Goal: Task Accomplishment & Management: Complete application form

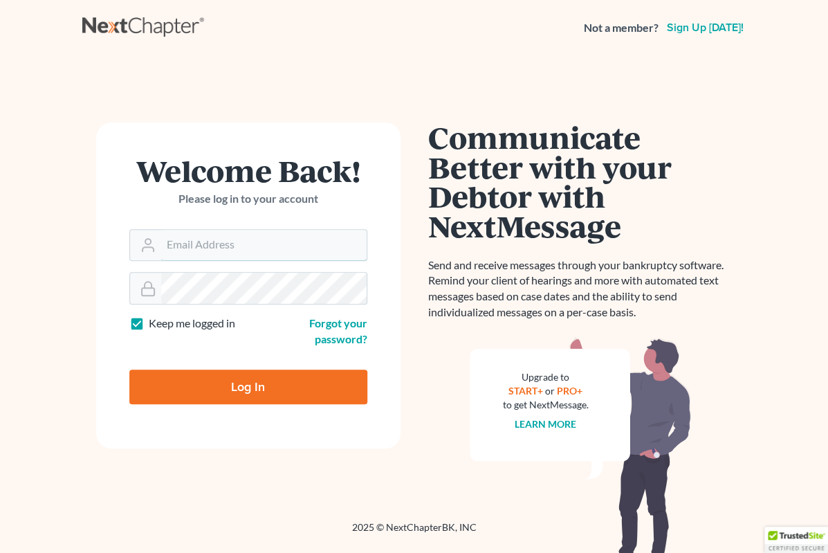
type input "[PERSON_NAME][EMAIL_ADDRESS][DOMAIN_NAME]"
click at [248, 385] on input "Log In" at bounding box center [248, 386] width 238 height 35
type input "Thinking..."
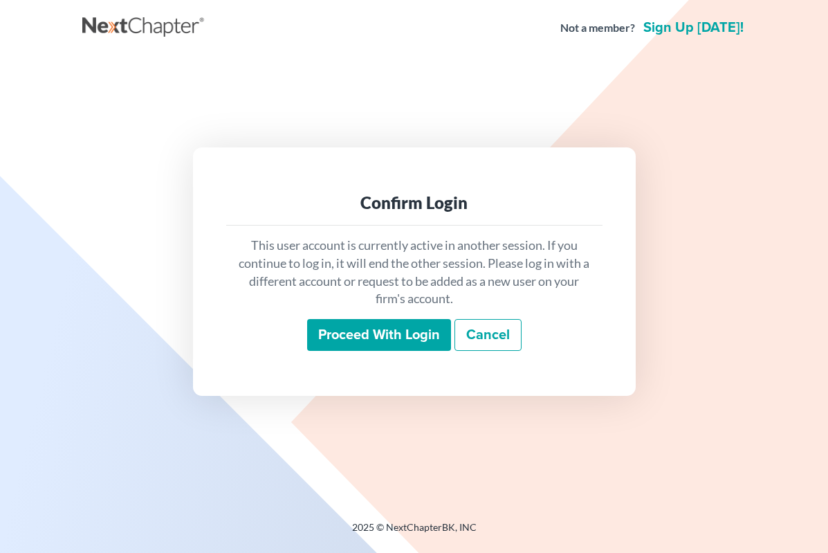
click at [400, 351] on input "Proceed with login" at bounding box center [379, 335] width 144 height 32
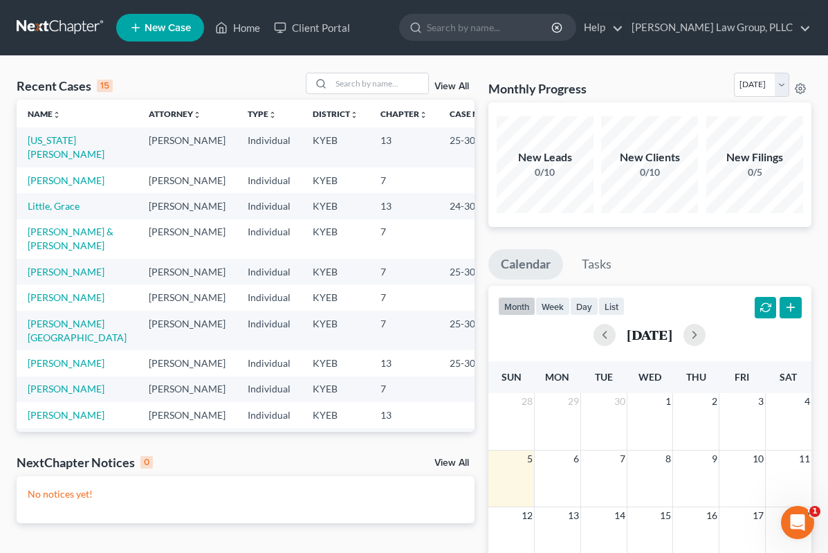
click at [178, 27] on span "New Case" at bounding box center [168, 28] width 46 height 10
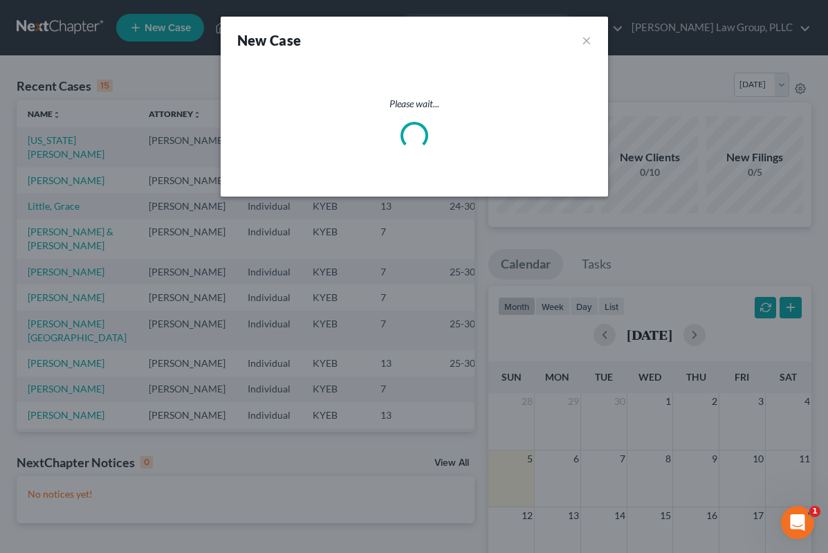
select select "32"
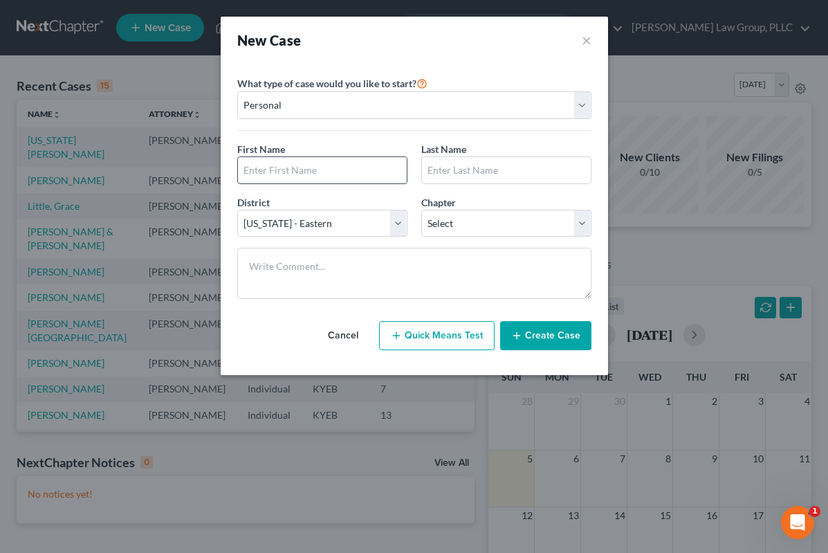
click at [362, 169] on input "text" at bounding box center [322, 170] width 169 height 26
type input "[PERSON_NAME]"
type input "Head"
select select "0"
click at [465, 332] on button "Quick Means Test" at bounding box center [437, 335] width 116 height 29
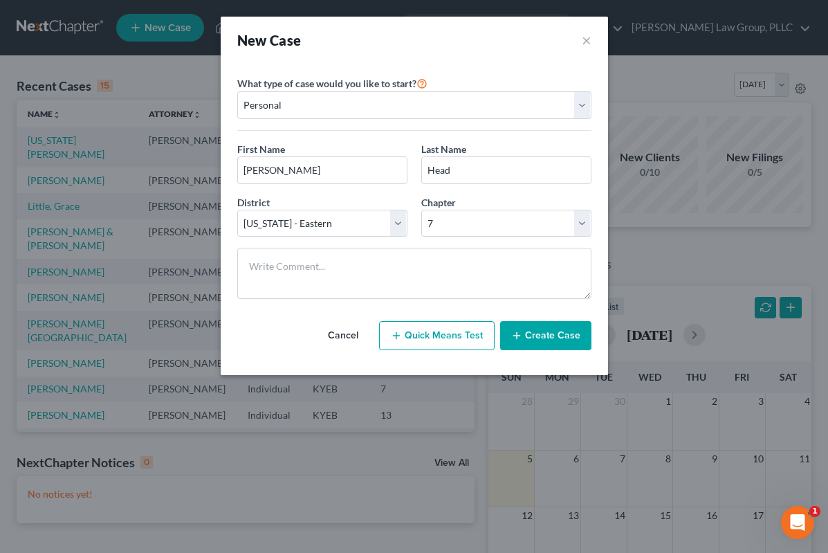
select select "18"
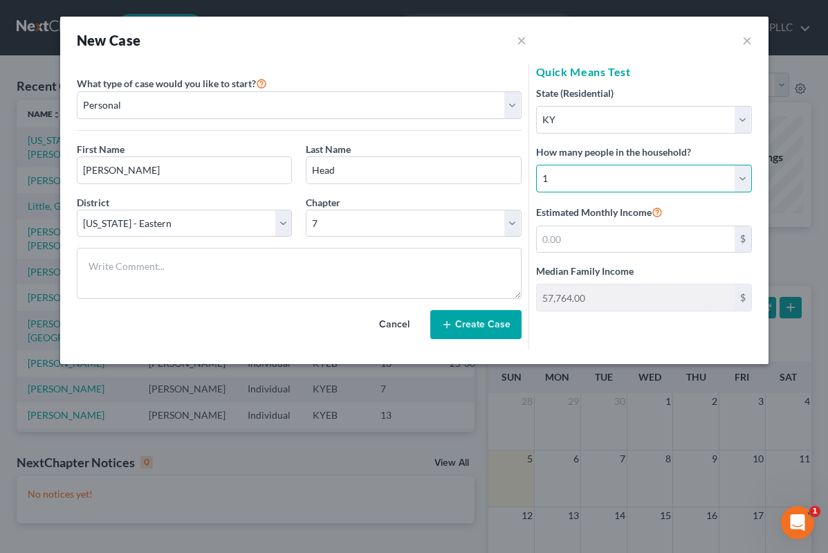
click at [750, 175] on select "Select 1 2 3 4 5 6 7 8 9 10 11 12 13 14 15 16 17 18 19 20" at bounding box center [644, 179] width 216 height 28
select select "1"
type input "69,371.00"
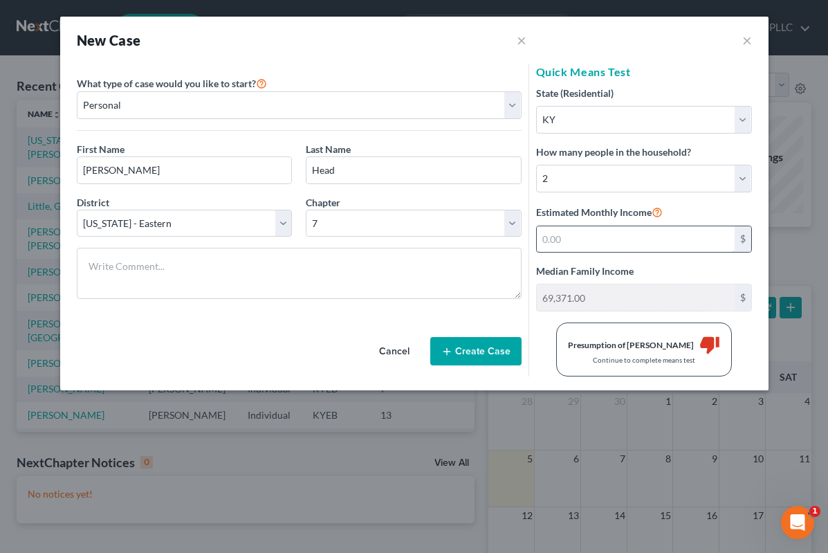
click at [650, 233] on input "text" at bounding box center [636, 239] width 198 height 26
type input "8,400"
click at [520, 225] on select "Select 7 11 12 13" at bounding box center [414, 224] width 216 height 28
select select "3"
click at [484, 365] on button "Create Case" at bounding box center [475, 351] width 91 height 29
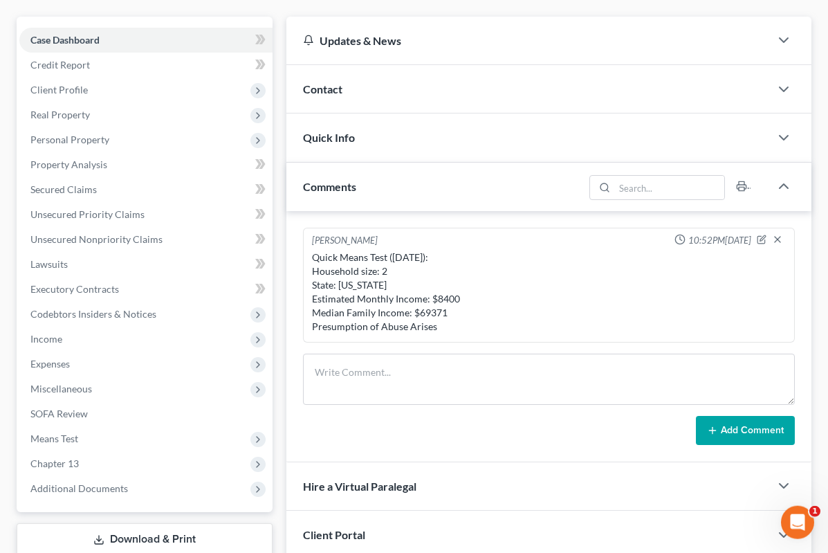
scroll to position [116, 0]
click at [123, 438] on span "Means Test" at bounding box center [145, 438] width 253 height 25
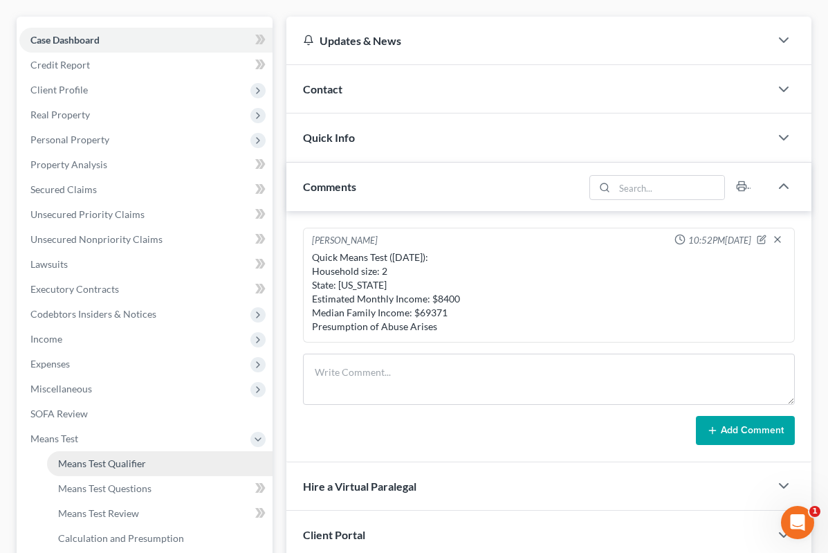
click at [149, 470] on link "Means Test Qualifier" at bounding box center [160, 463] width 226 height 25
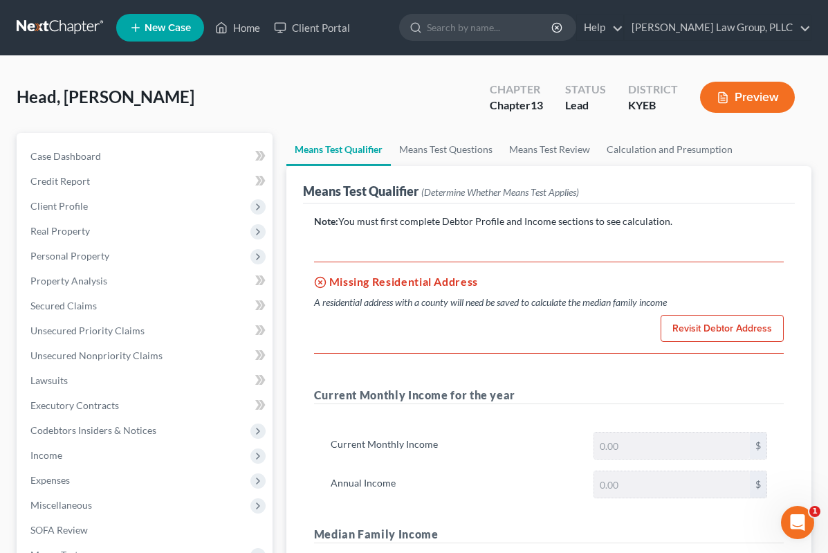
click at [745, 334] on link "Revisit Debtor Address" at bounding box center [722, 329] width 123 height 28
select select "0"
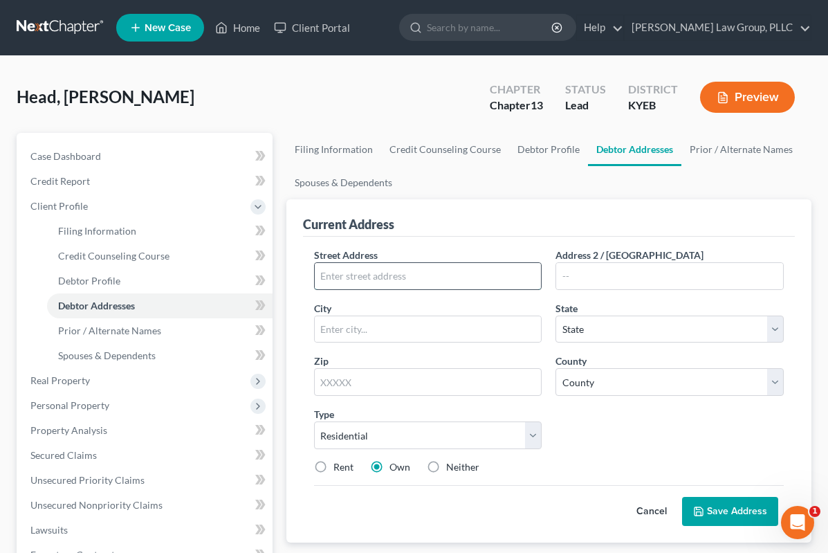
click at [452, 270] on input "text" at bounding box center [428, 276] width 227 height 26
type input "1081 Ninaveh rd"
type input "f"
type input "Frankfort"
select select "18"
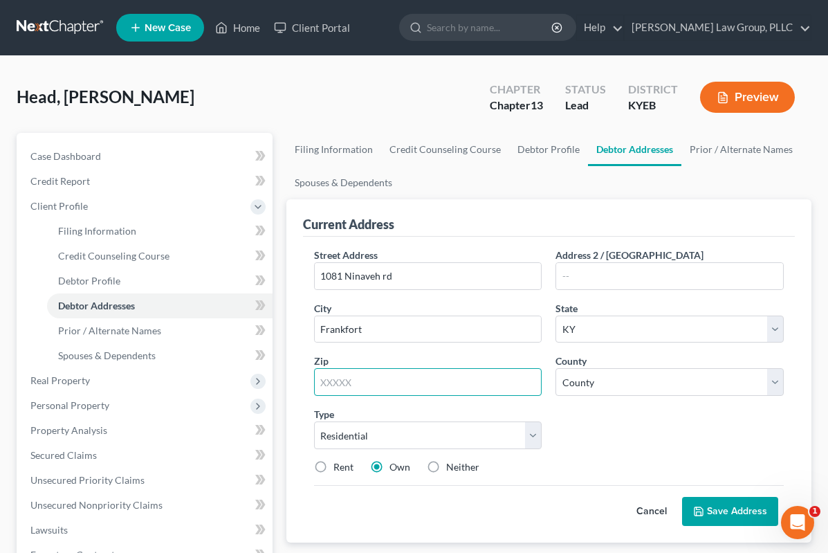
click at [497, 387] on input "text" at bounding box center [428, 382] width 228 height 28
type input "40601"
select select "36"
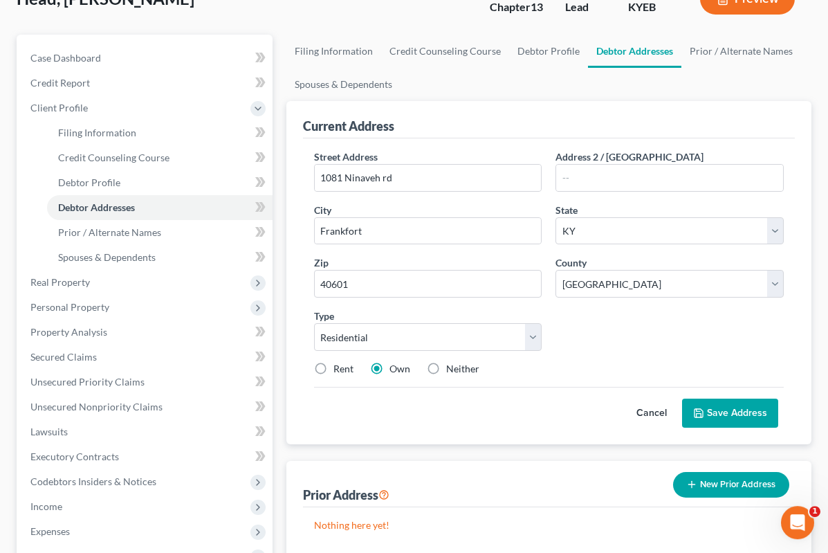
click at [748, 412] on button "Save Address" at bounding box center [730, 412] width 96 height 29
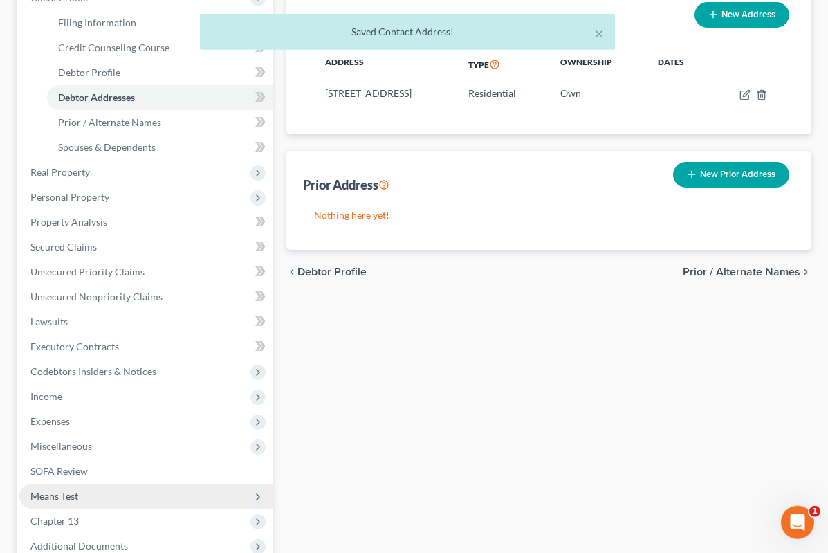
click at [118, 499] on span "Means Test" at bounding box center [145, 496] width 253 height 25
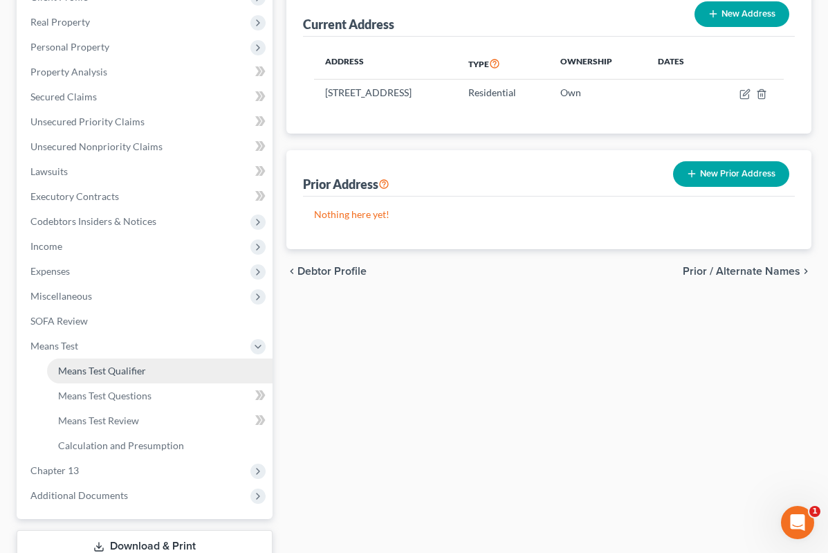
click at [181, 372] on link "Means Test Qualifier" at bounding box center [160, 370] width 226 height 25
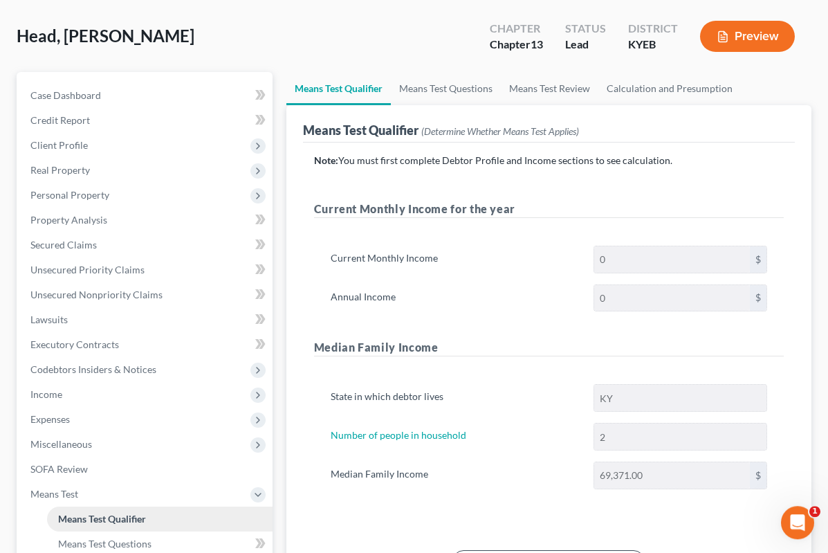
scroll to position [138, 0]
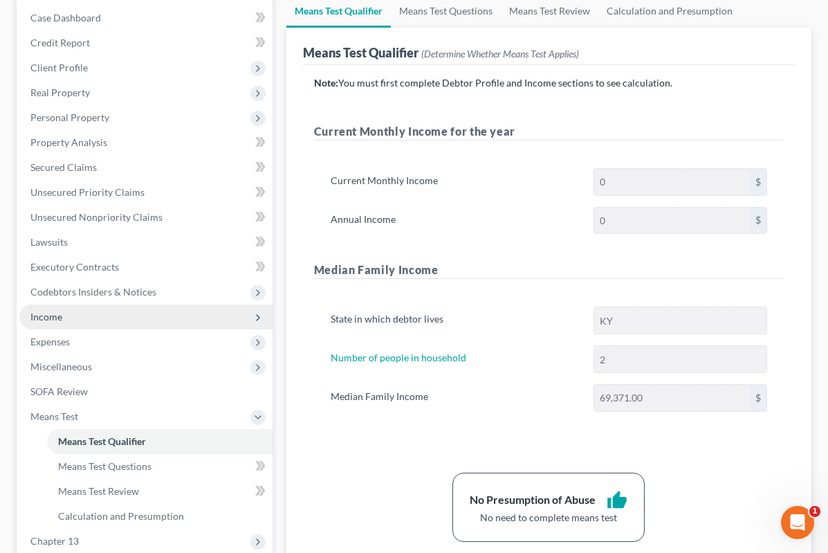
click at [91, 321] on span "Income" at bounding box center [145, 316] width 253 height 25
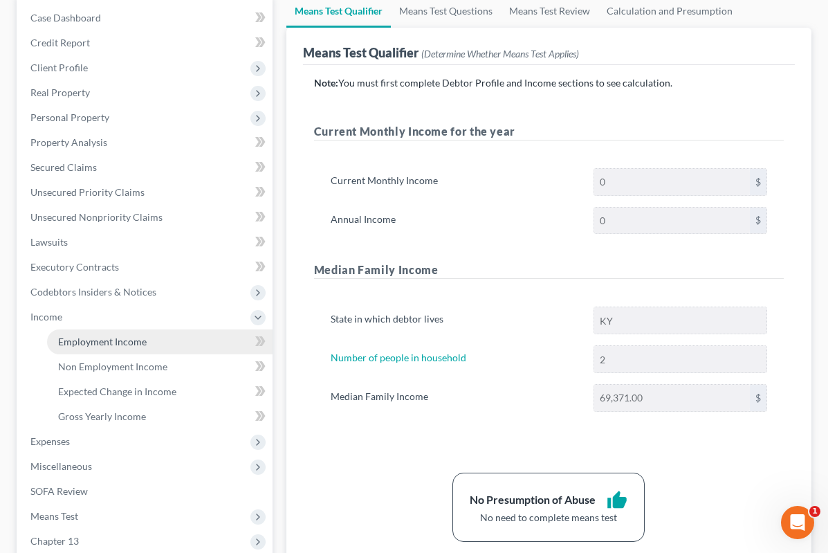
click at [154, 341] on link "Employment Income" at bounding box center [160, 341] width 226 height 25
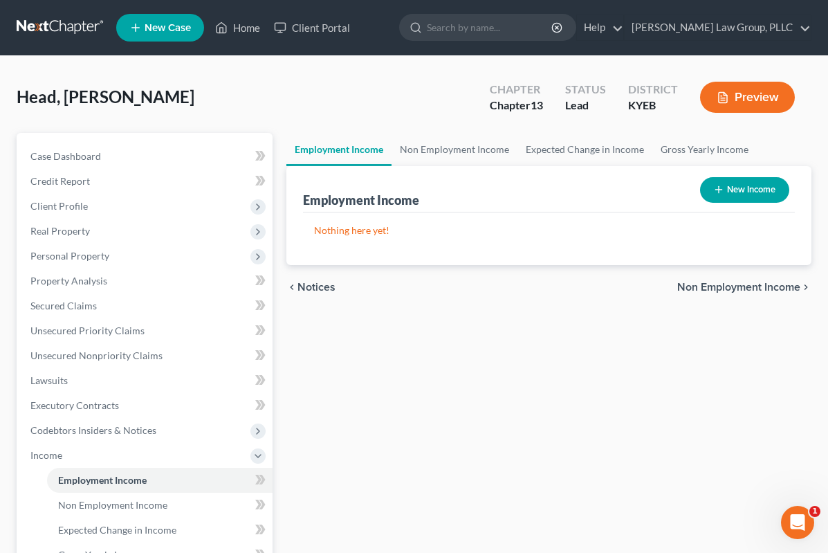
click at [754, 189] on button "New Income" at bounding box center [744, 190] width 89 height 26
select select "0"
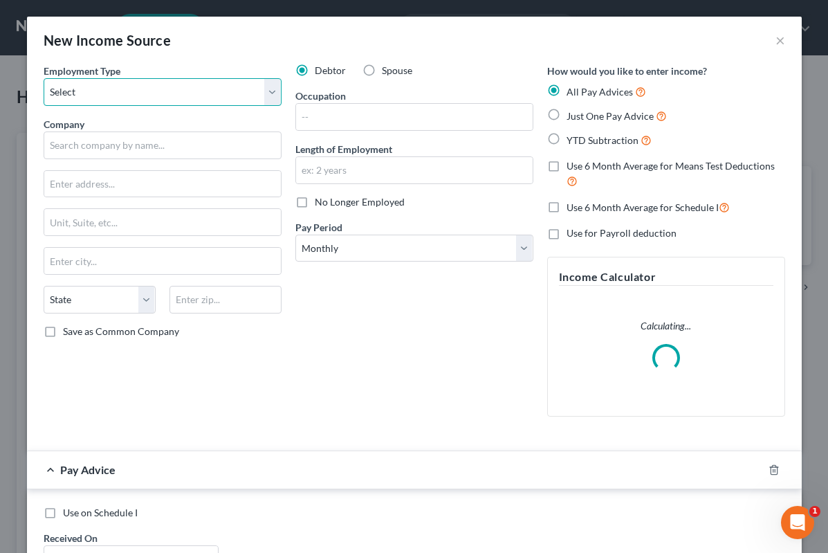
click at [268, 95] on select "Select Full or [DEMOGRAPHIC_DATA] Employment Self Employment" at bounding box center [163, 92] width 238 height 28
click at [275, 93] on select "Select Full or [DEMOGRAPHIC_DATA] Employment Self Employment" at bounding box center [163, 92] width 238 height 28
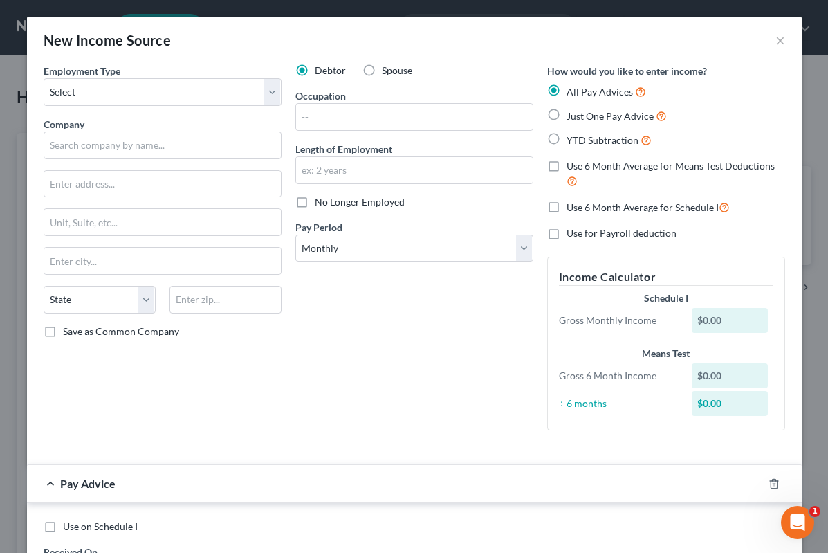
click at [382, 71] on label "Spouse" at bounding box center [397, 71] width 30 height 14
click at [387, 71] on input "Spouse" at bounding box center [391, 68] width 9 height 9
radio input "true"
click at [277, 97] on select "Select Full or [DEMOGRAPHIC_DATA] Employment Self Employment" at bounding box center [163, 92] width 238 height 28
select select "0"
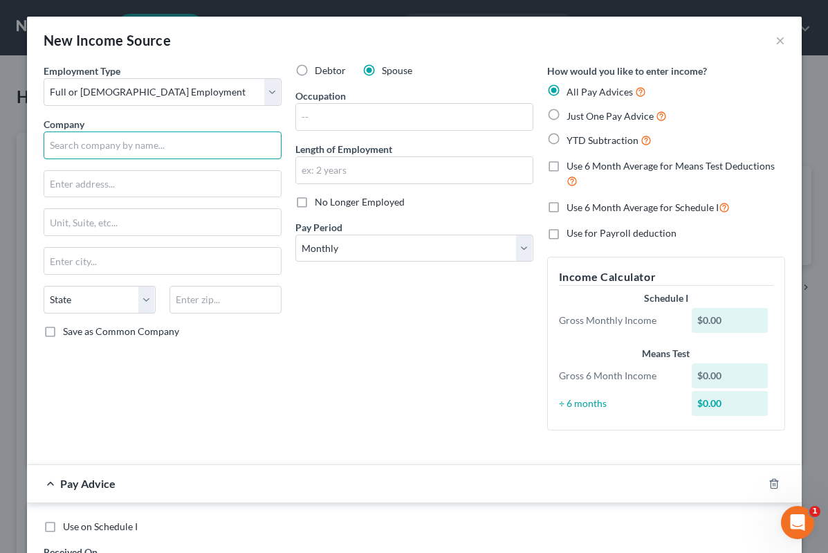
click at [234, 149] on input "text" at bounding box center [163, 145] width 238 height 28
type input "s"
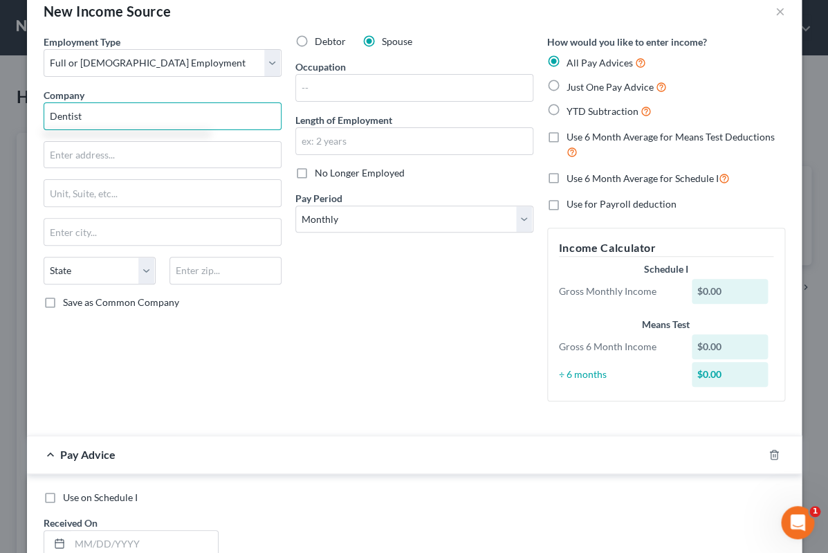
scroll to position [26, 0]
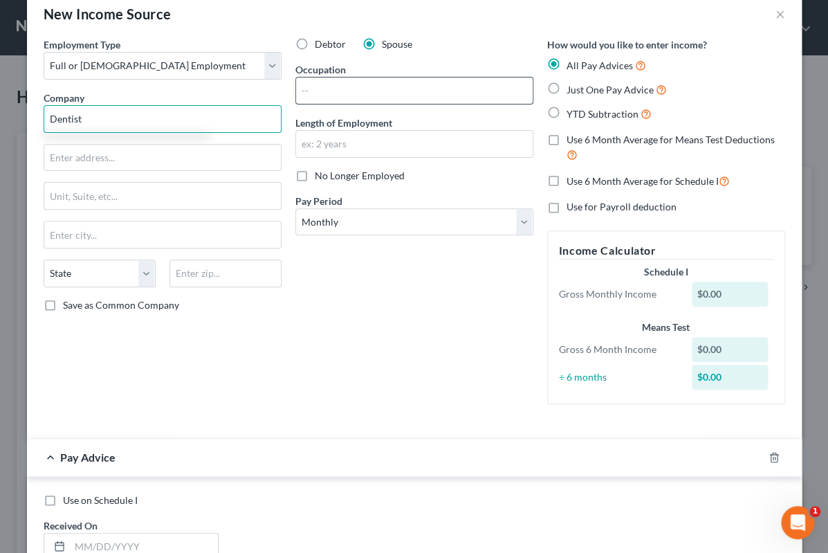
type input "Dentist"
click at [468, 91] on input "text" at bounding box center [414, 90] width 237 height 26
type input "Dental Hygenist"
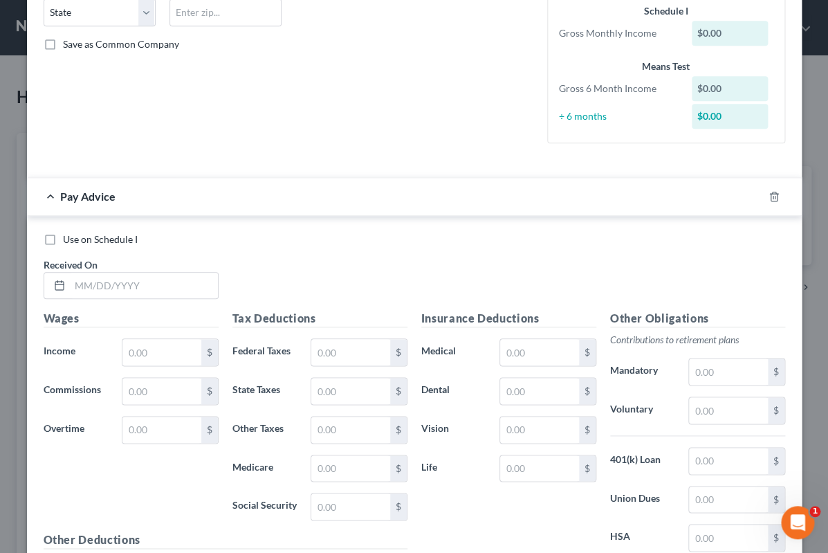
scroll to position [285, 0]
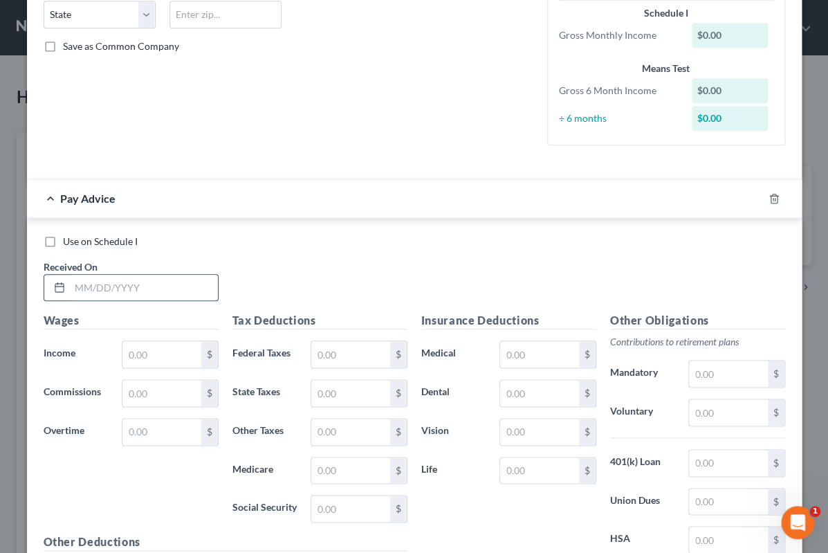
click at [200, 295] on input "text" at bounding box center [144, 288] width 148 height 26
type input "[DATE]"
click at [176, 341] on input "text" at bounding box center [161, 354] width 78 height 26
type input "4,000"
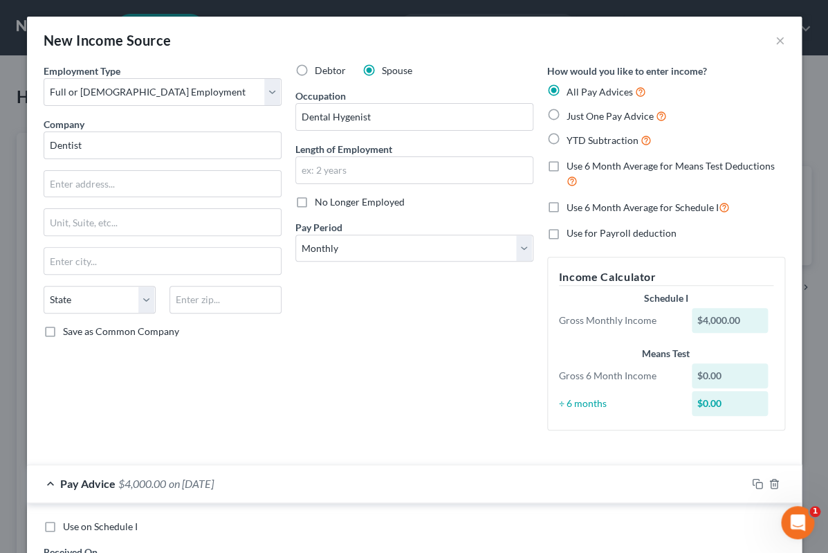
scroll to position [0, 0]
click at [653, 122] on label "Just One Pay Advice" at bounding box center [617, 116] width 100 height 16
click at [581, 117] on input "Just One Pay Advice" at bounding box center [576, 112] width 9 height 9
radio input "true"
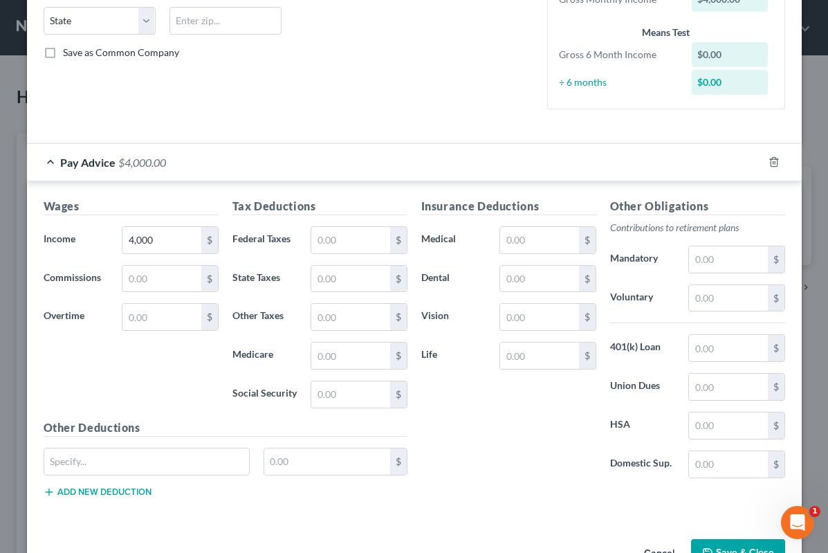
click at [728, 552] on button "Save & Close" at bounding box center [738, 553] width 94 height 29
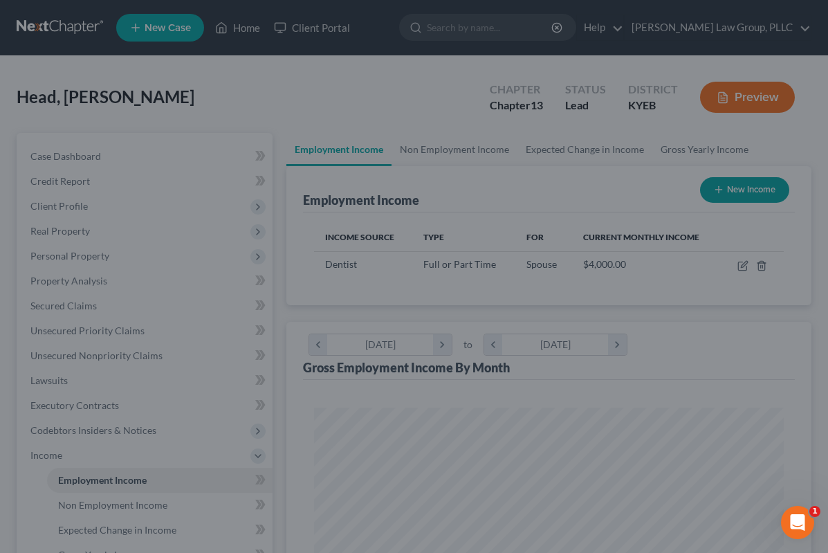
scroll to position [235, 498]
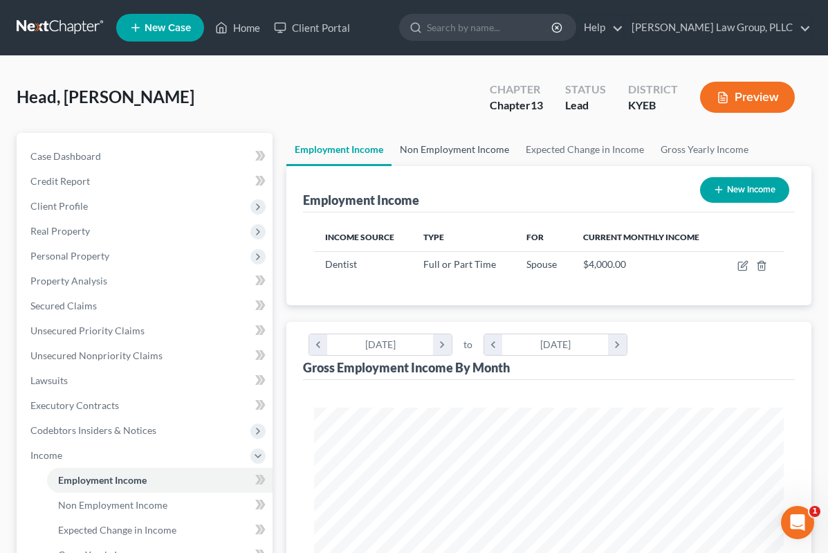
click at [482, 141] on link "Non Employment Income" at bounding box center [455, 149] width 126 height 33
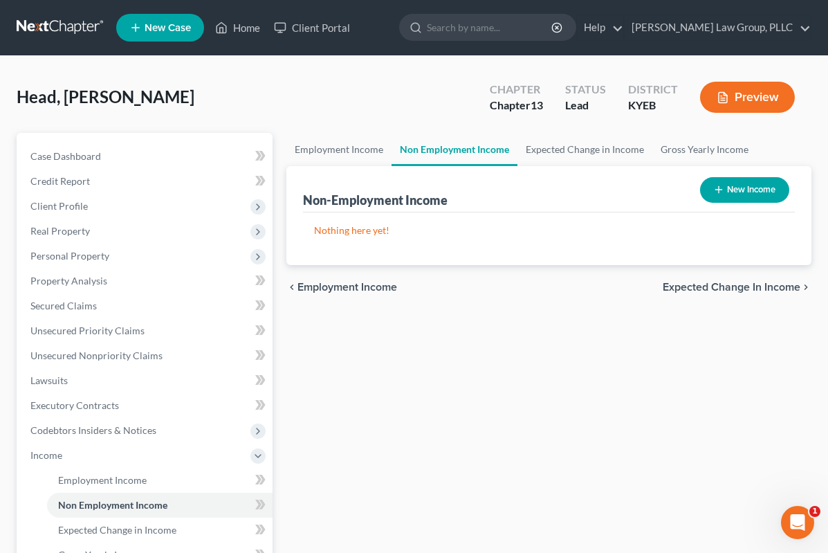
click at [769, 190] on button "New Income" at bounding box center [744, 190] width 89 height 26
select select "0"
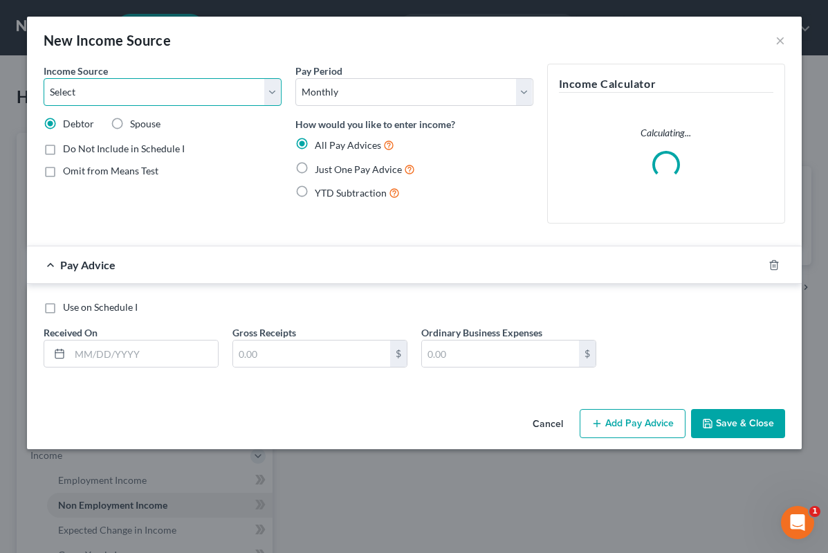
click at [277, 88] on select "Select Unemployment Disability (from employer) Pension Retirement Social Securi…" at bounding box center [163, 92] width 238 height 28
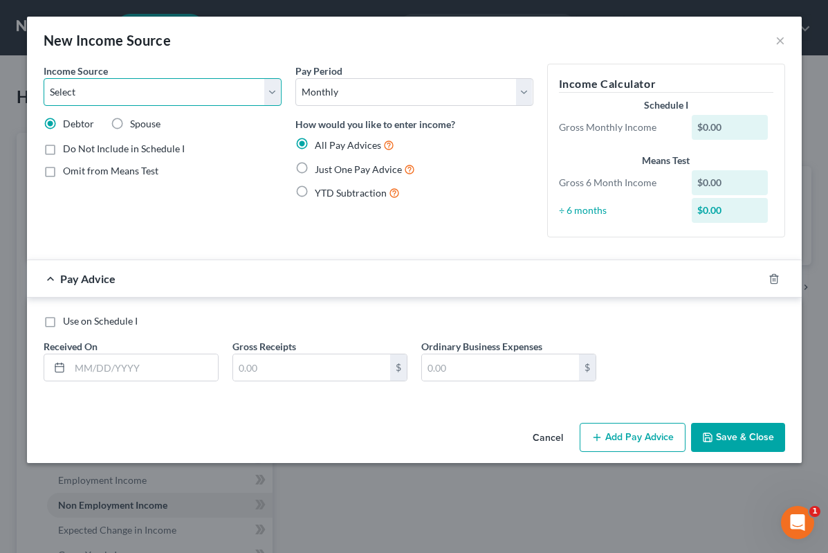
select select "3"
click at [166, 374] on input "text" at bounding box center [144, 367] width 148 height 26
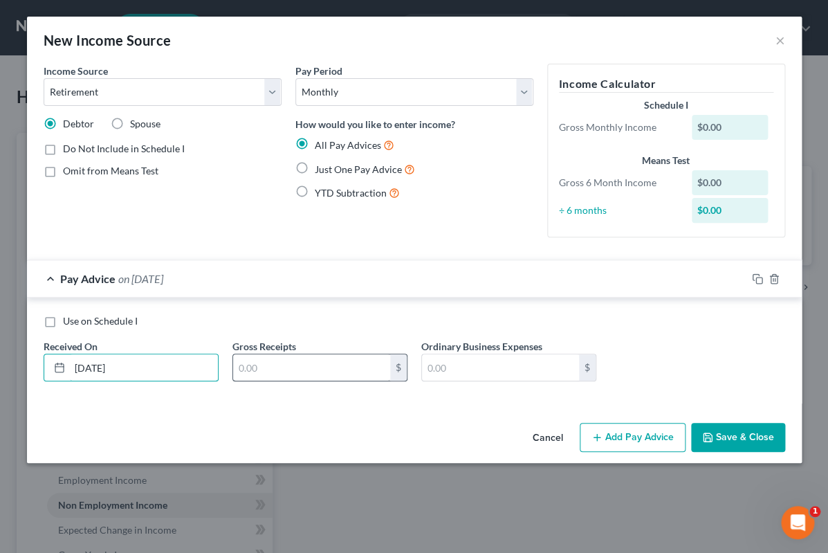
type input "[DATE]"
click at [374, 369] on input "text" at bounding box center [311, 367] width 157 height 26
type input "4,400"
click at [751, 436] on button "Save & Close" at bounding box center [738, 437] width 94 height 29
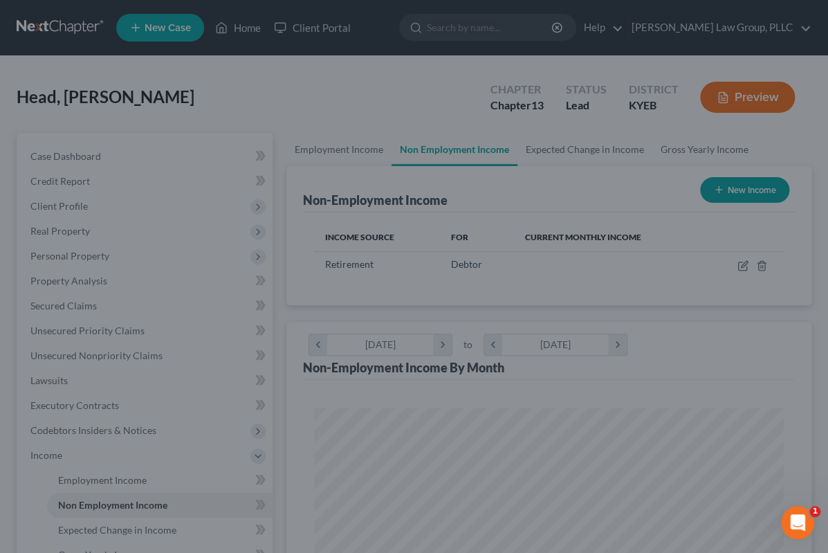
scroll to position [235, 498]
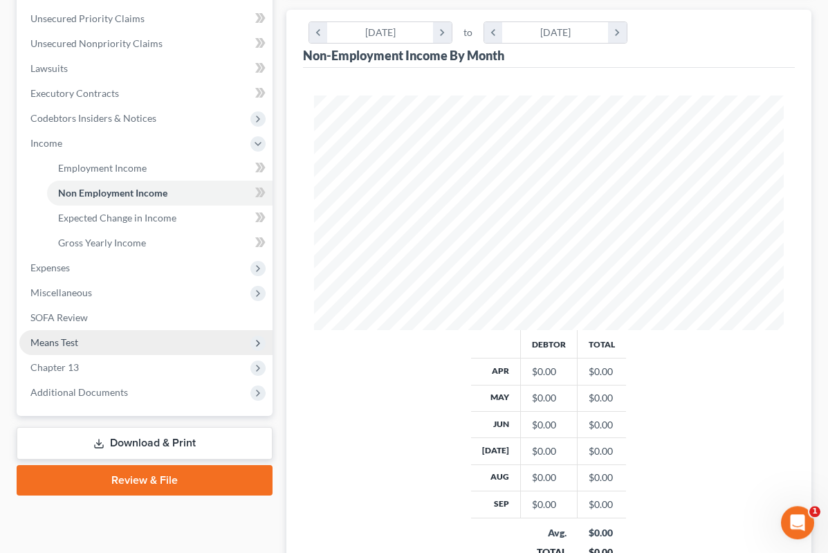
click at [153, 339] on span "Means Test" at bounding box center [145, 342] width 253 height 25
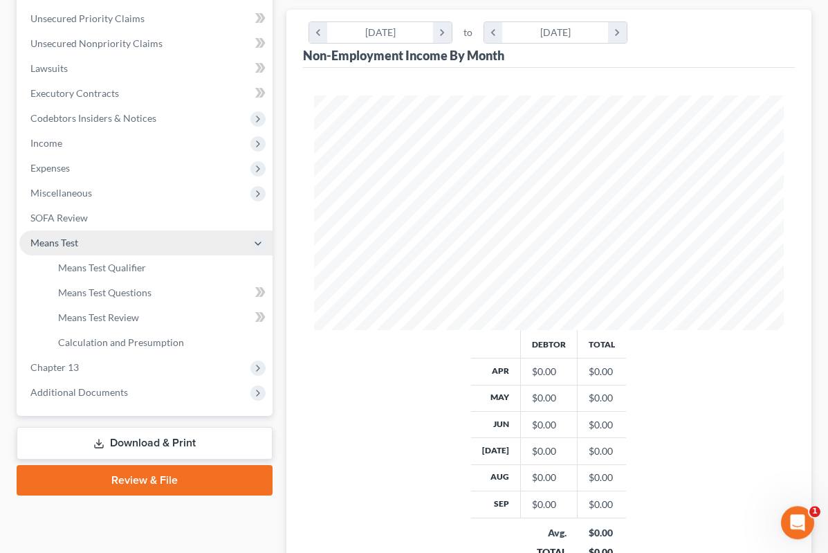
scroll to position [312, 0]
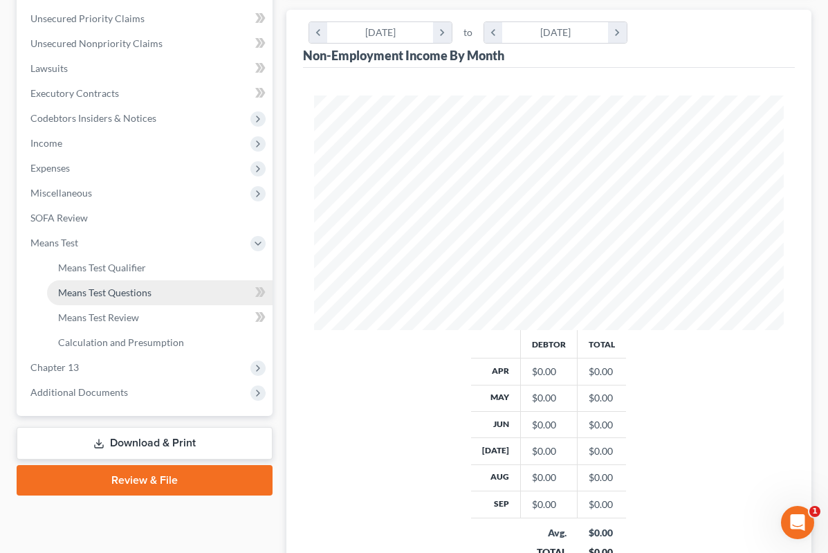
click at [182, 285] on link "Means Test Questions" at bounding box center [160, 292] width 226 height 25
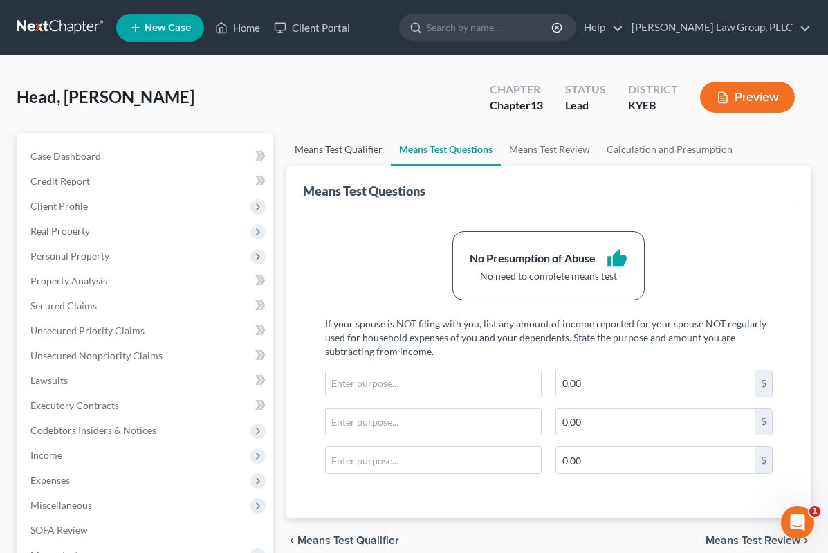
click at [347, 154] on link "Means Test Qualifier" at bounding box center [338, 149] width 104 height 33
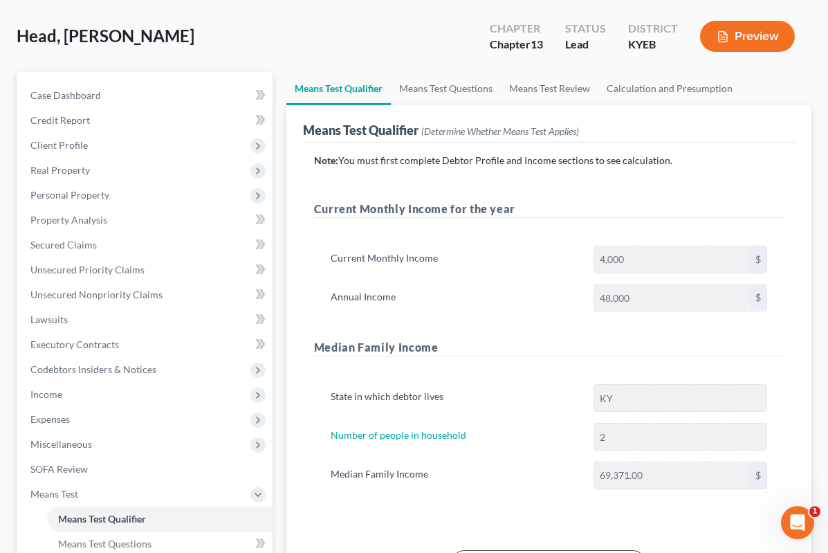
scroll to position [60, 0]
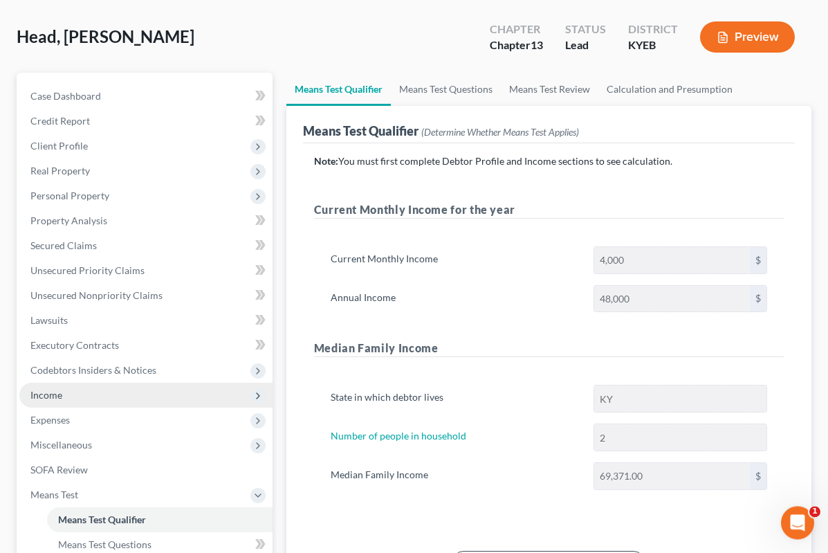
click at [147, 398] on span "Income" at bounding box center [145, 395] width 253 height 25
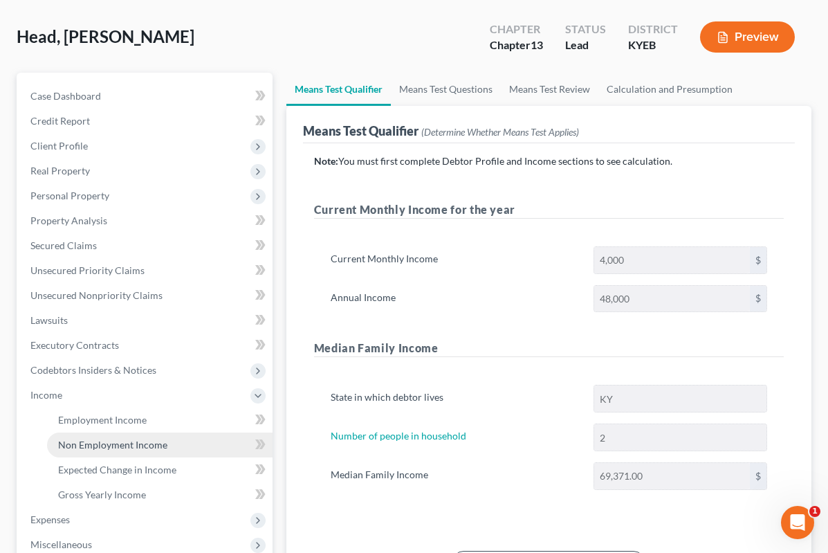
click at [158, 442] on span "Non Employment Income" at bounding box center [112, 445] width 109 height 12
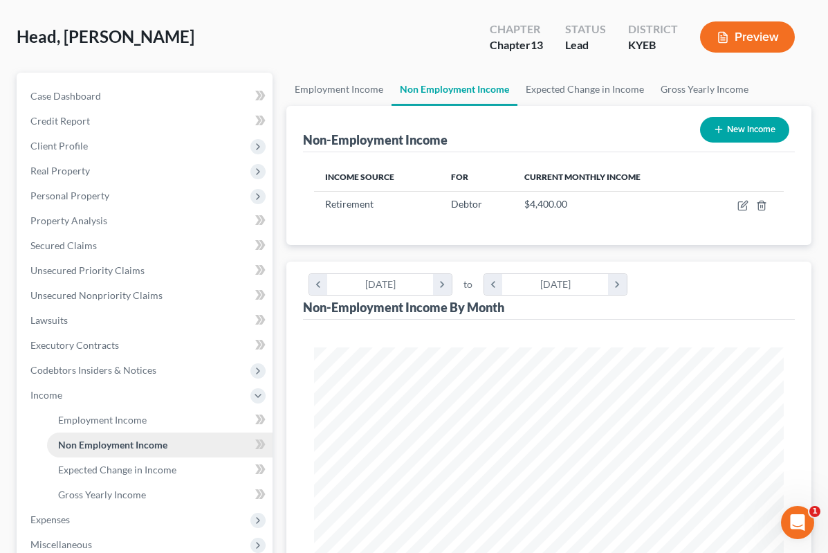
scroll to position [235, 498]
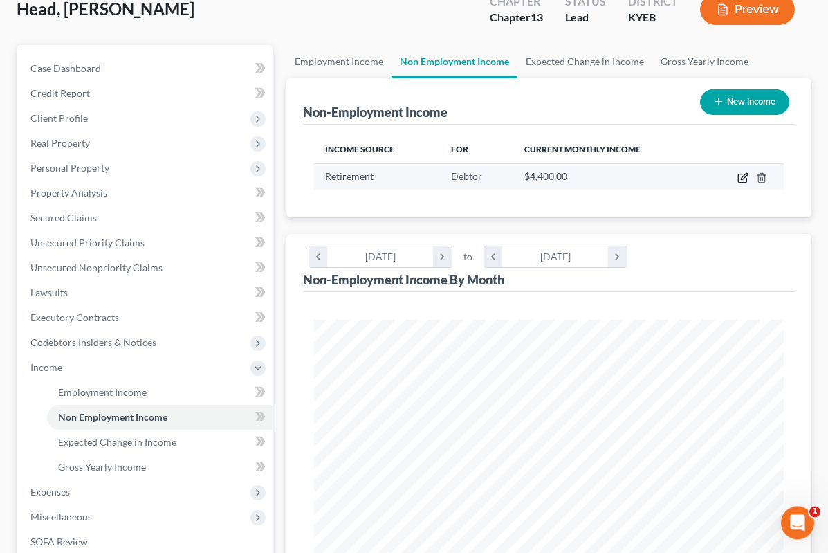
click at [746, 178] on icon "button" at bounding box center [742, 178] width 8 height 8
select select "3"
select select "0"
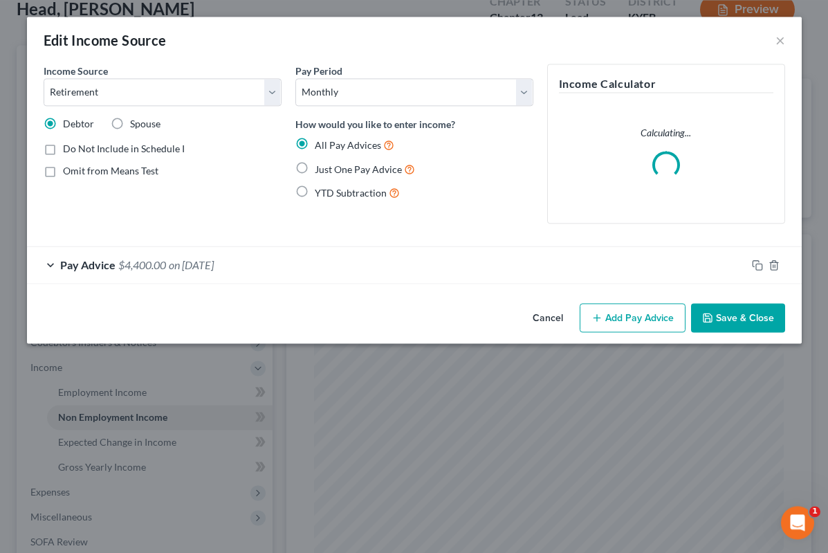
scroll to position [88, 0]
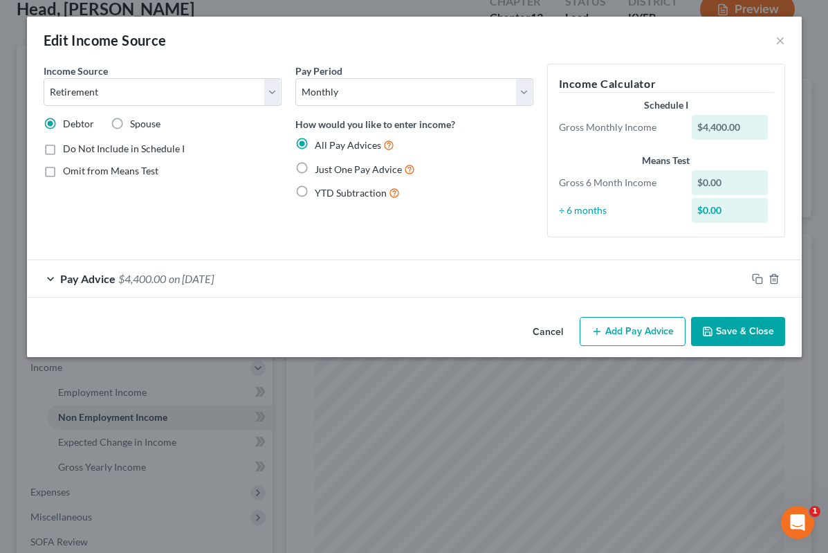
click at [337, 170] on span "Just One Pay Advice" at bounding box center [358, 169] width 87 height 12
click at [329, 170] on input "Just One Pay Advice" at bounding box center [324, 165] width 9 height 9
radio input "true"
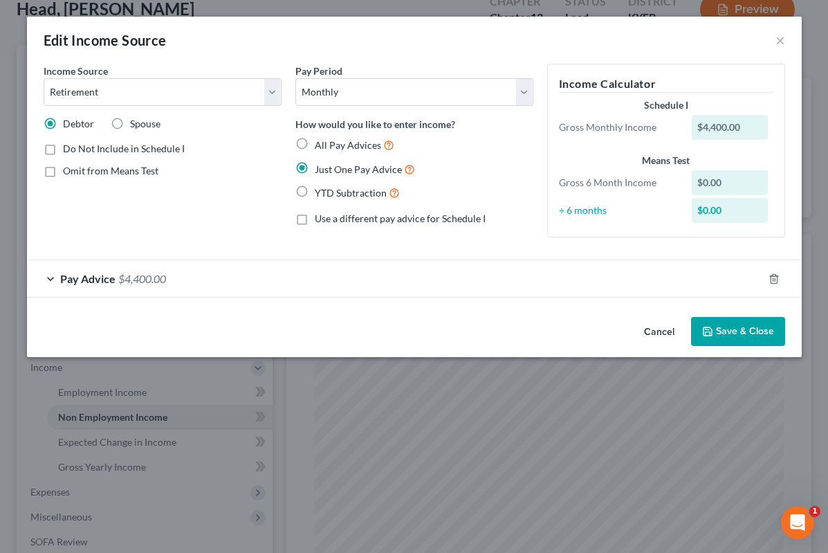
click at [756, 332] on button "Save & Close" at bounding box center [738, 331] width 94 height 29
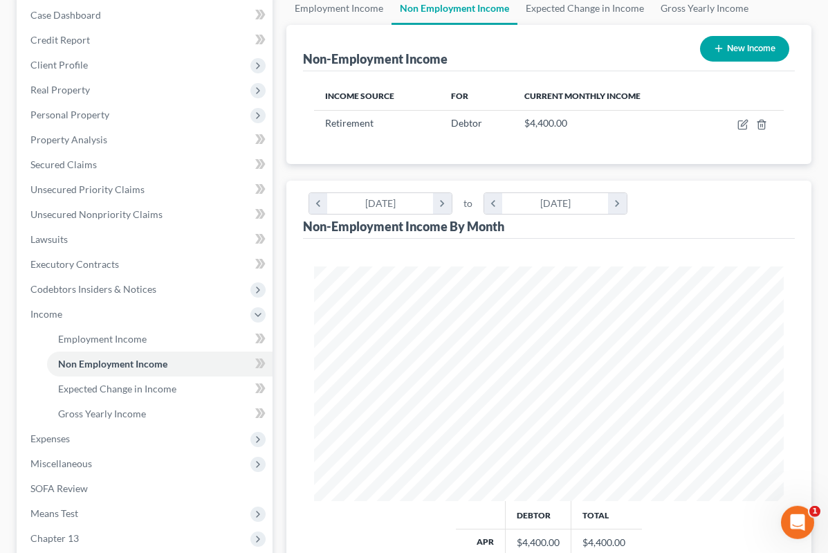
scroll to position [244, 0]
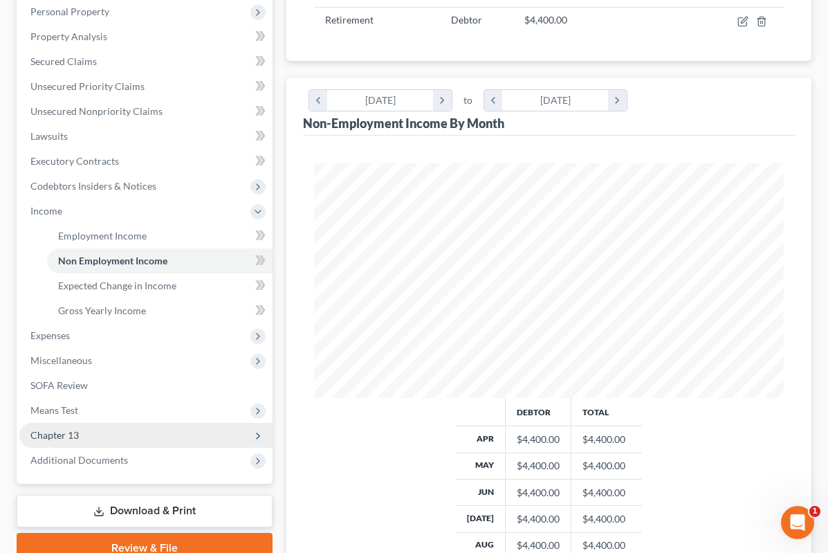
click at [138, 432] on span "Chapter 13" at bounding box center [145, 435] width 253 height 25
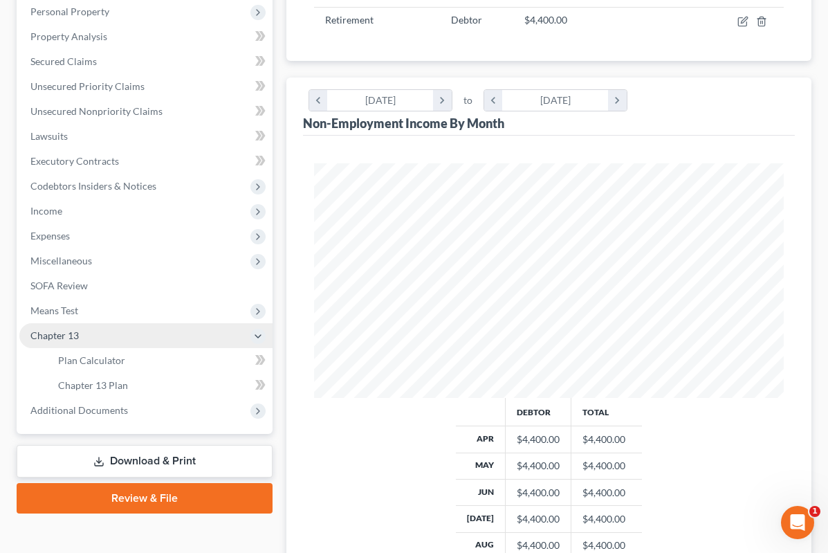
click at [169, 324] on span "Chapter 13" at bounding box center [145, 335] width 253 height 25
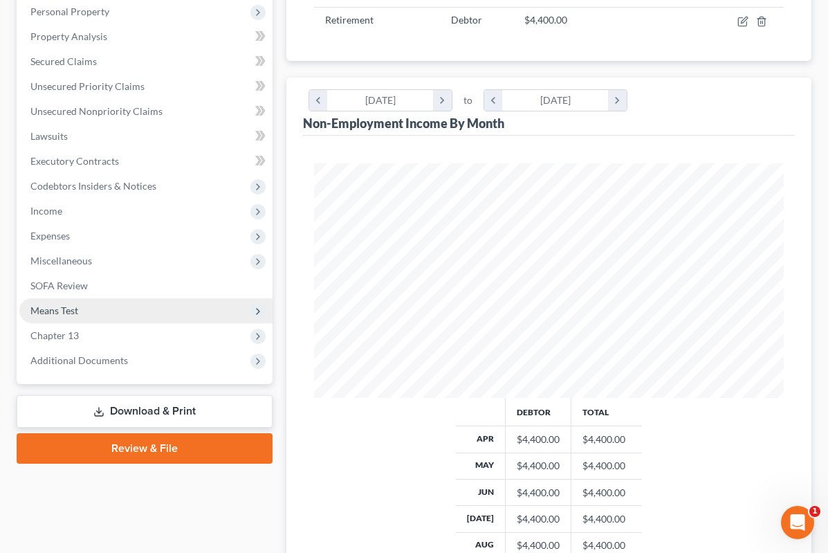
click at [181, 310] on span "Means Test" at bounding box center [145, 310] width 253 height 25
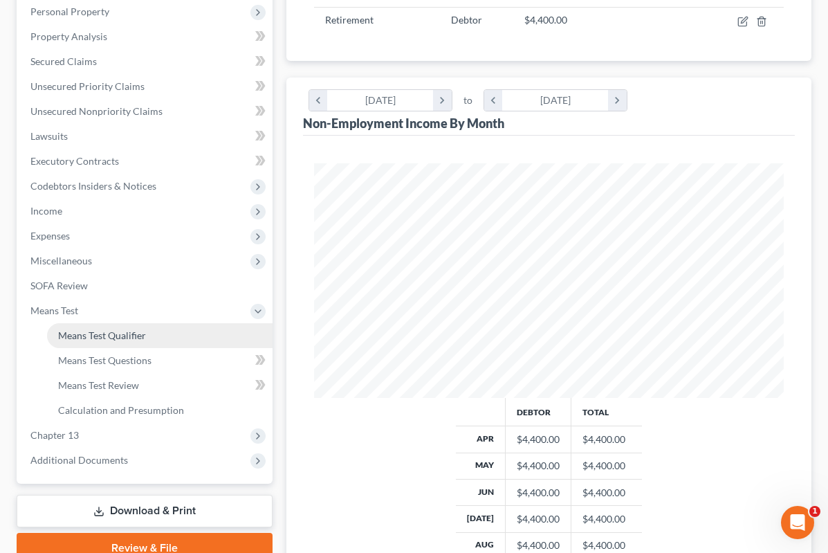
click at [168, 338] on link "Means Test Qualifier" at bounding box center [160, 335] width 226 height 25
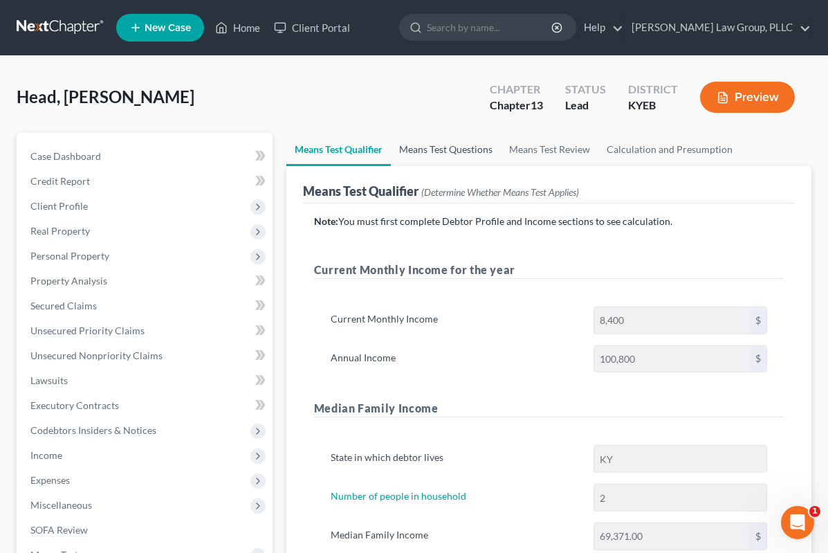
click at [492, 147] on link "Means Test Questions" at bounding box center [446, 149] width 110 height 33
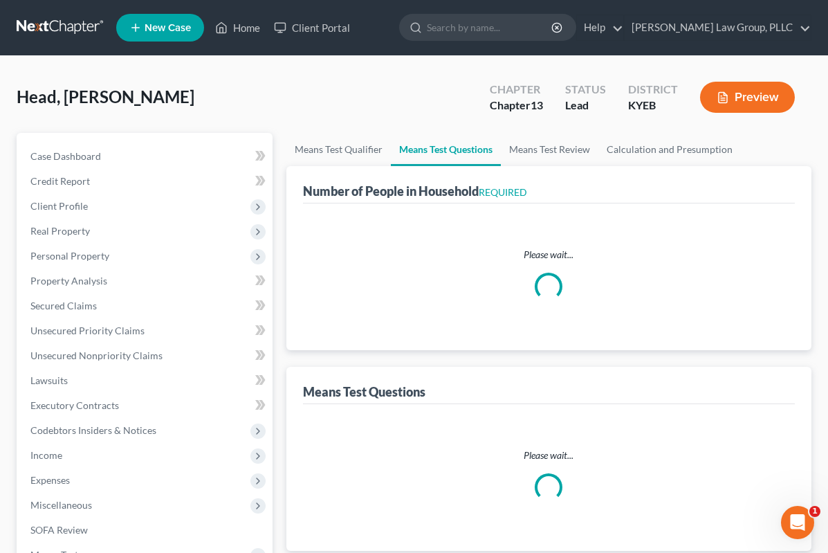
select select "0"
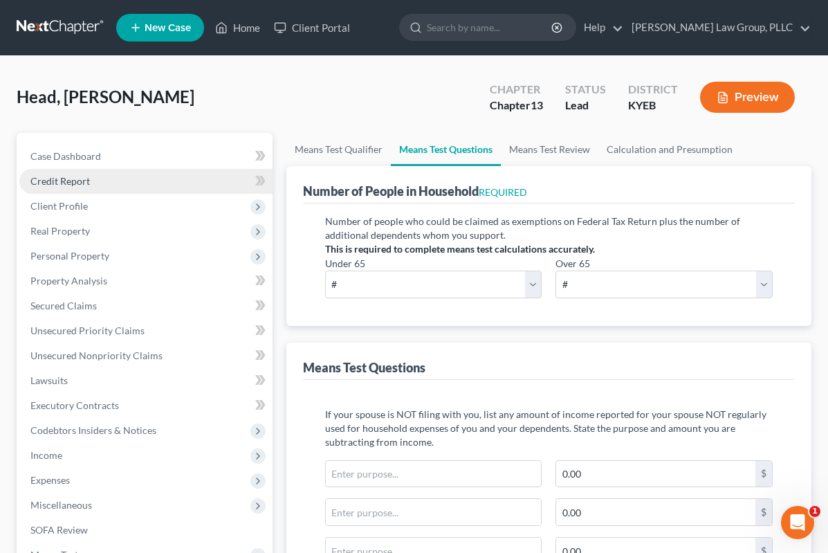
click at [148, 187] on link "Credit Report" at bounding box center [145, 181] width 253 height 25
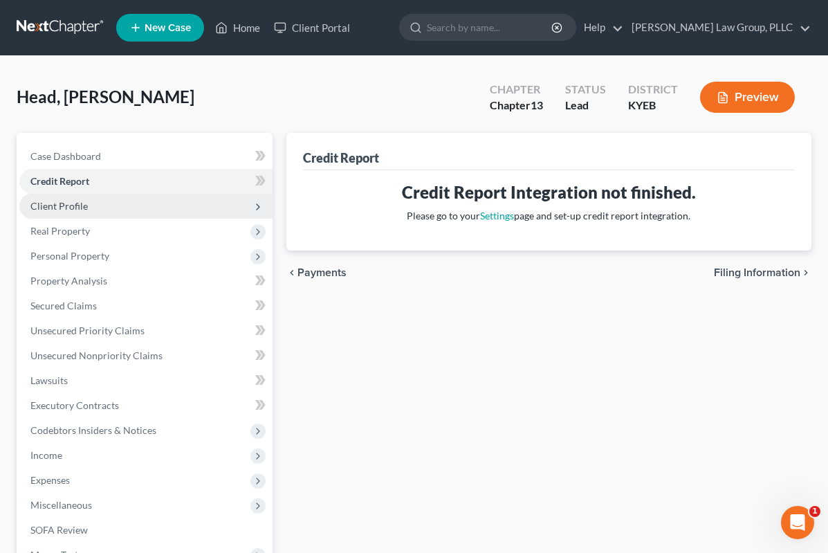
click at [151, 213] on span "Client Profile" at bounding box center [145, 206] width 253 height 25
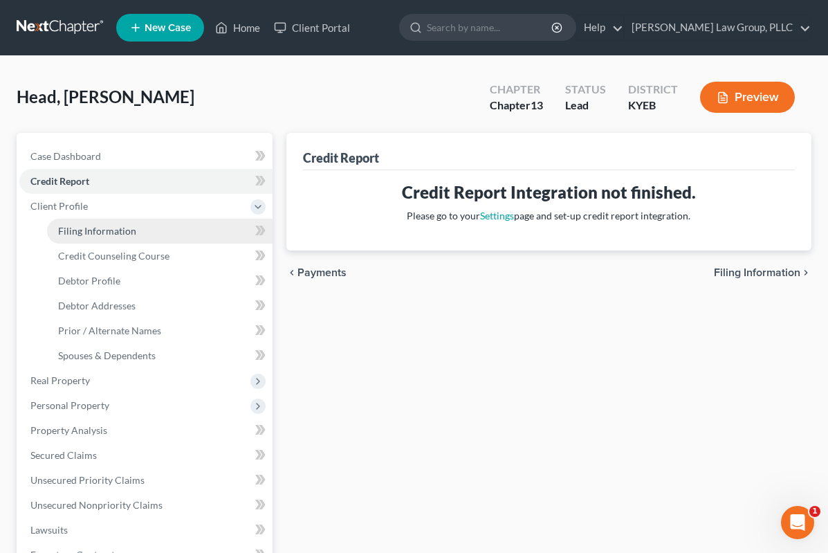
click at [157, 232] on link "Filing Information" at bounding box center [160, 231] width 226 height 25
select select "1"
select select "0"
select select "3"
select select "32"
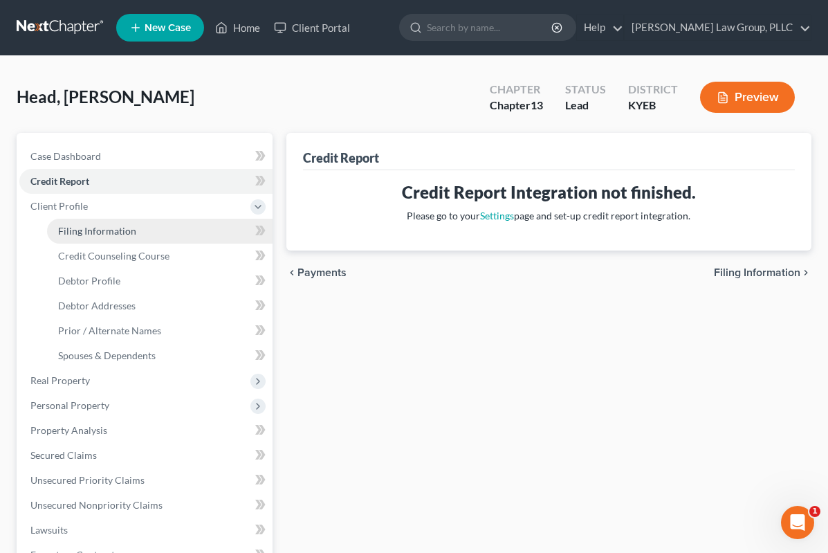
select select "0"
select select "18"
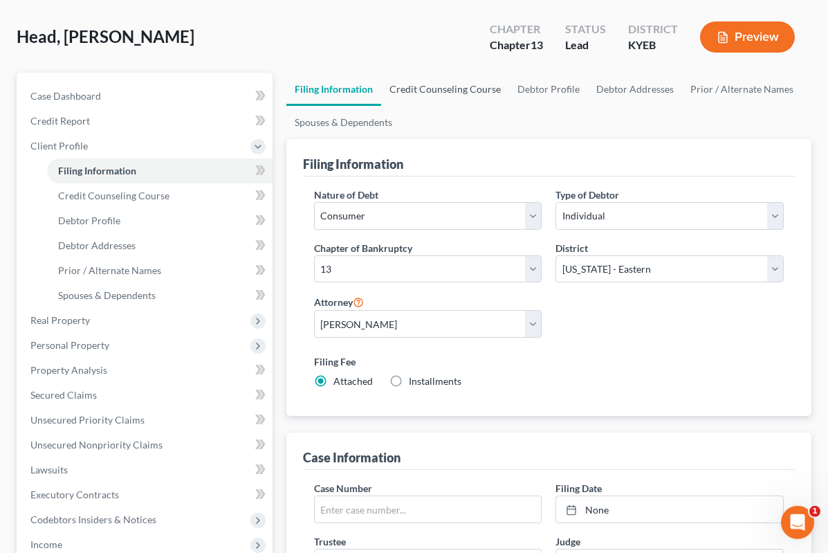
scroll to position [61, 0]
click at [475, 98] on link "Credit Counseling Course" at bounding box center [445, 88] width 128 height 33
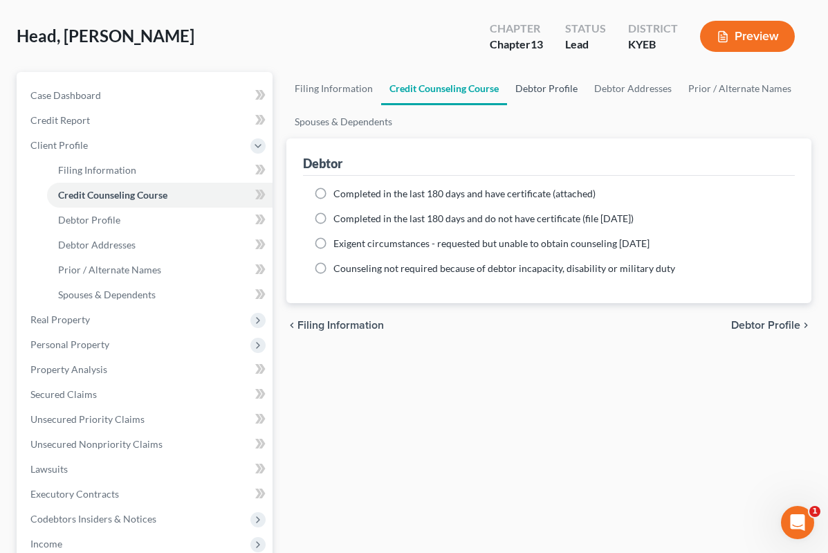
click at [558, 80] on link "Debtor Profile" at bounding box center [546, 88] width 79 height 33
select select "0"
select select "1"
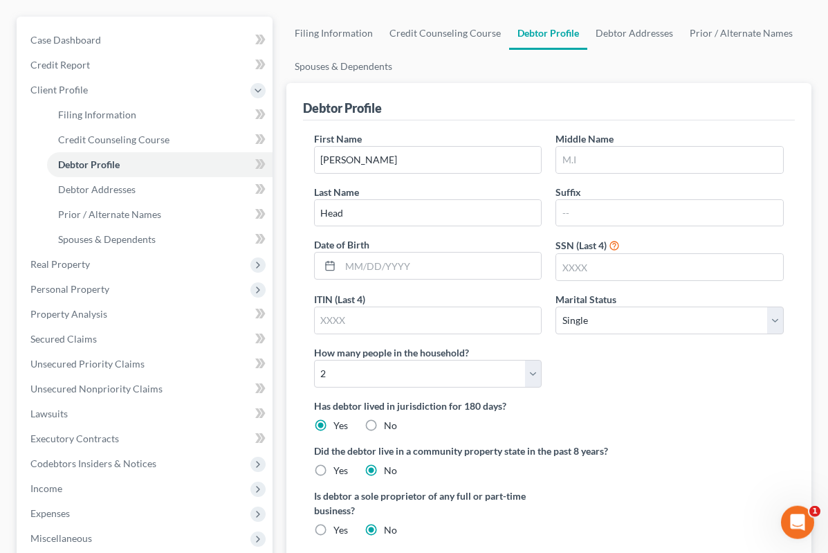
scroll to position [118, 0]
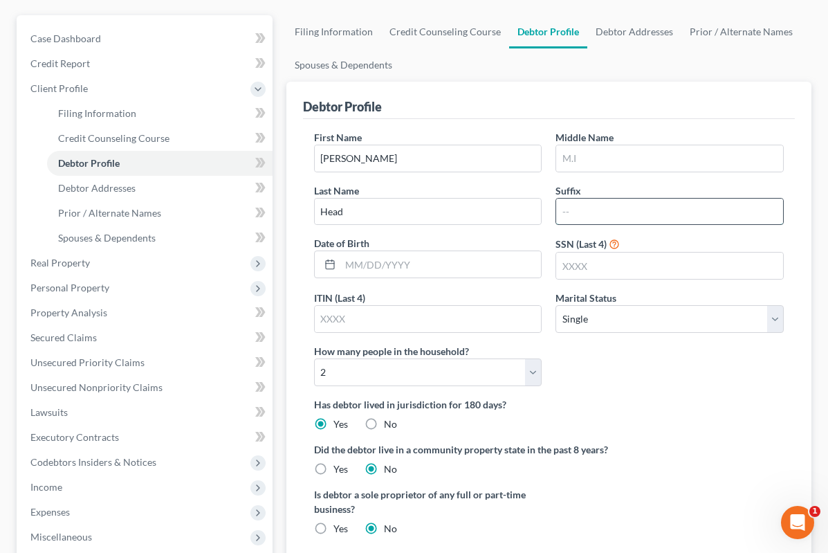
click at [713, 203] on input "text" at bounding box center [669, 212] width 227 height 26
click at [701, 160] on input "text" at bounding box center [669, 158] width 227 height 26
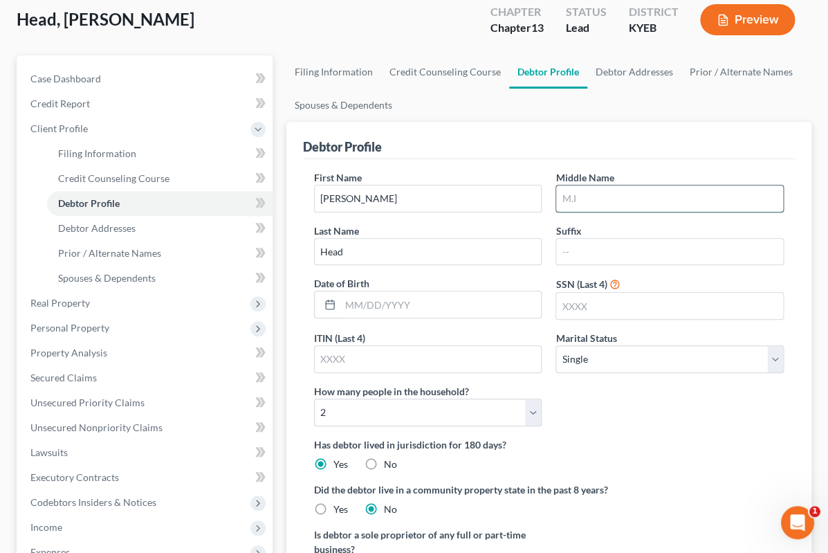
scroll to position [0, 0]
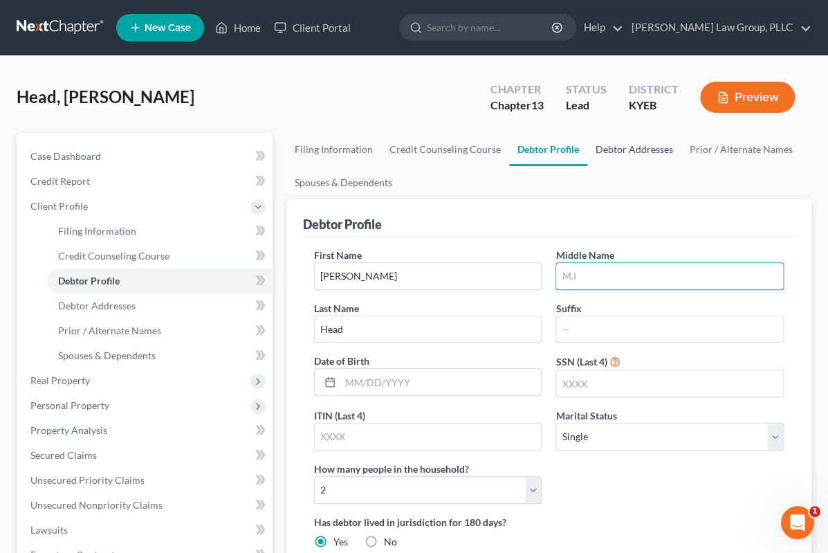
click at [625, 156] on link "Debtor Addresses" at bounding box center [634, 149] width 94 height 33
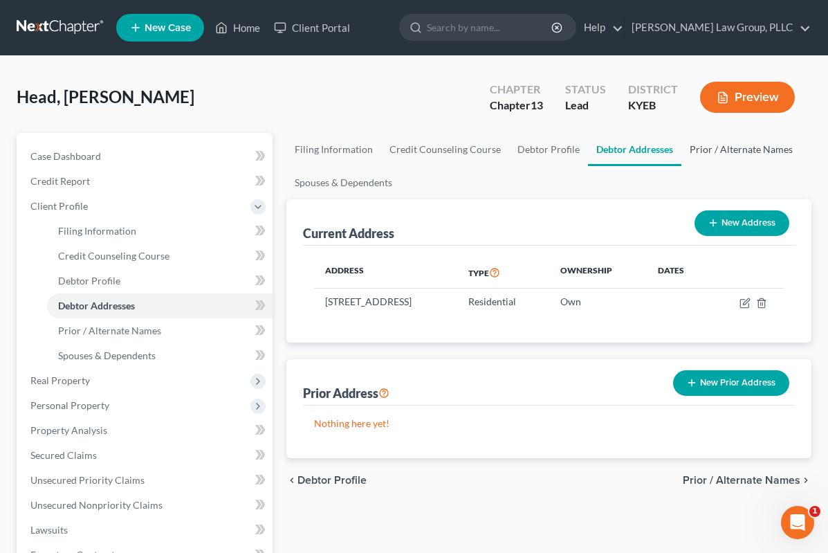
click at [770, 154] on link "Prior / Alternate Names" at bounding box center [741, 149] width 120 height 33
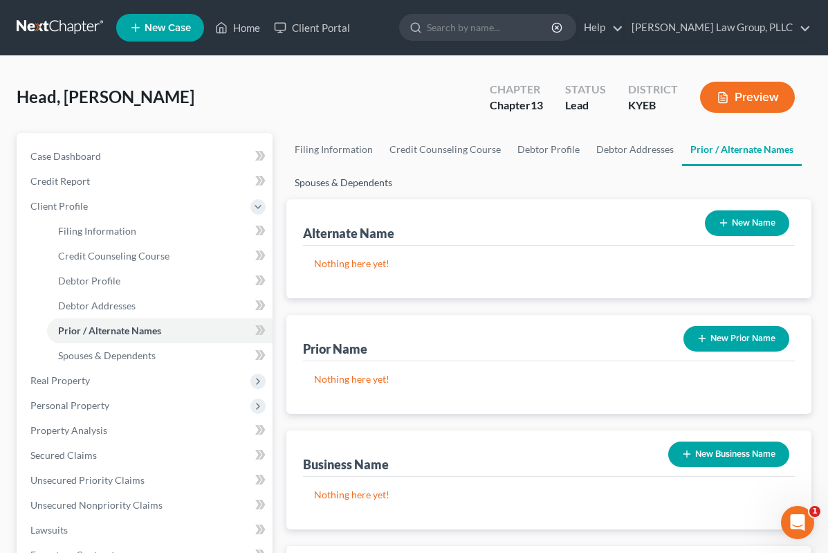
click at [389, 183] on link "Spouses & Dependents" at bounding box center [343, 182] width 114 height 33
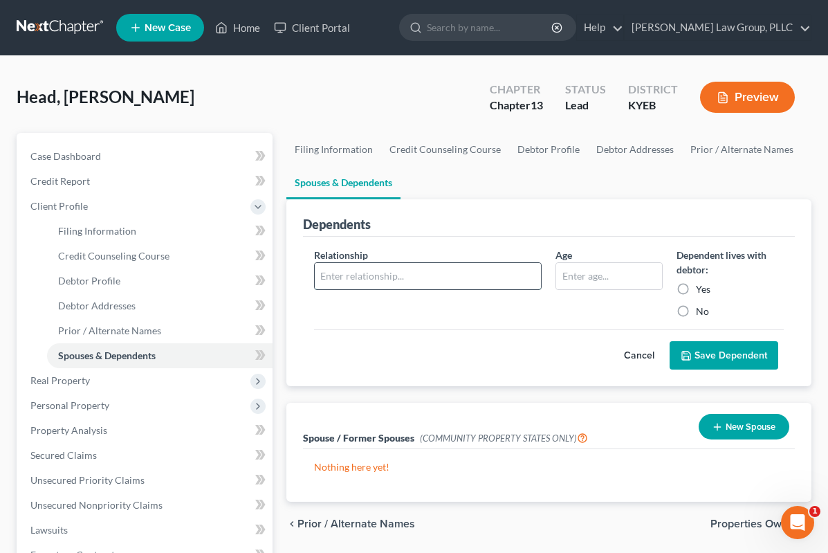
click at [472, 272] on input "text" at bounding box center [428, 276] width 227 height 26
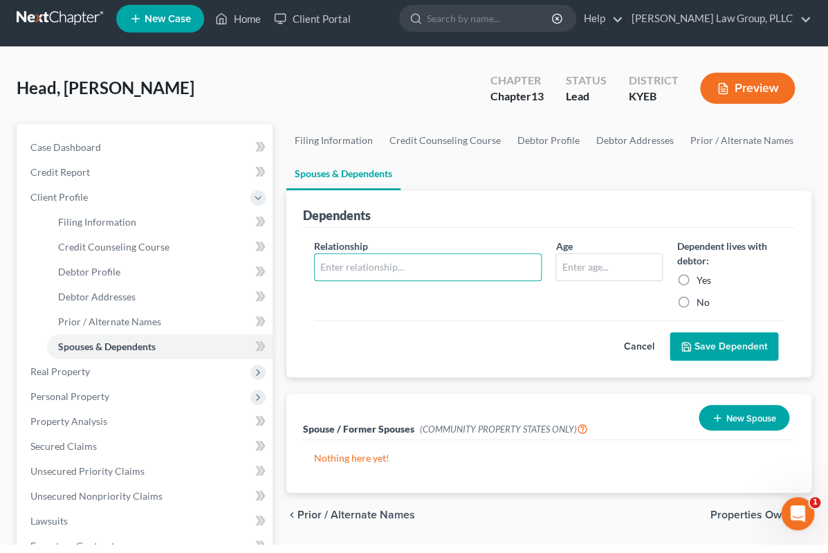
click at [732, 427] on button "New Spouse" at bounding box center [744, 427] width 91 height 26
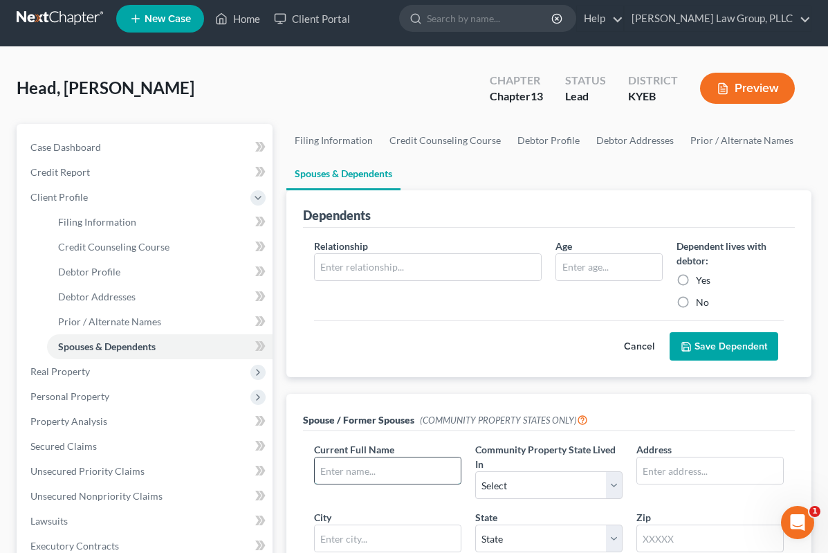
click at [419, 458] on input "text" at bounding box center [388, 470] width 146 height 26
type input "[PERSON_NAME] Head"
click at [699, 470] on input "text" at bounding box center [710, 470] width 146 height 26
type input "1081 Ninaveh Rd"
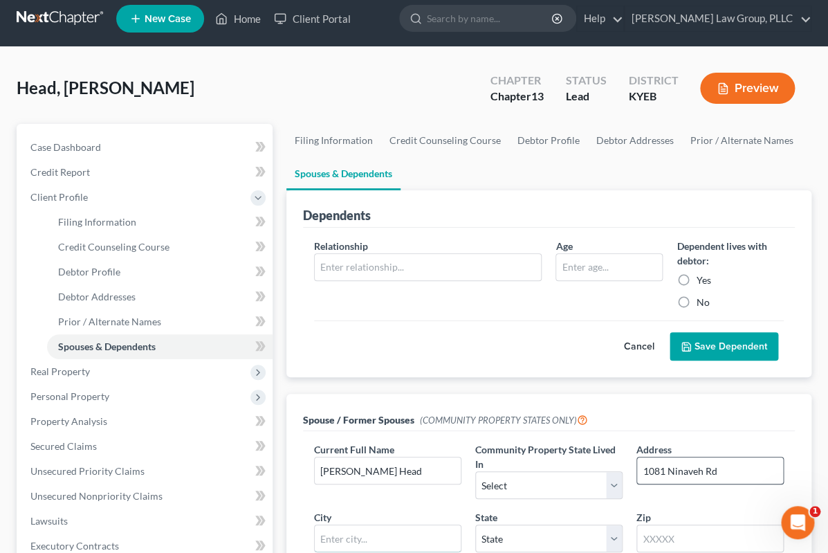
scroll to position [229, 0]
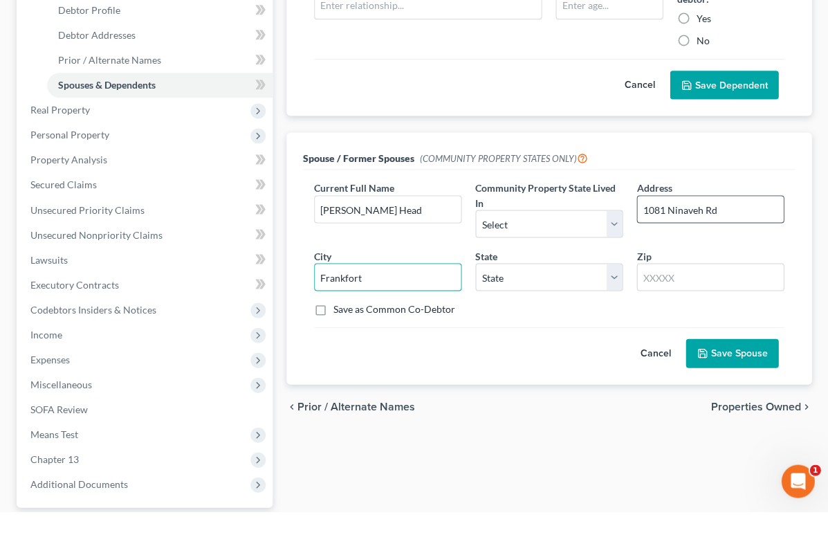
type input "Frankfort"
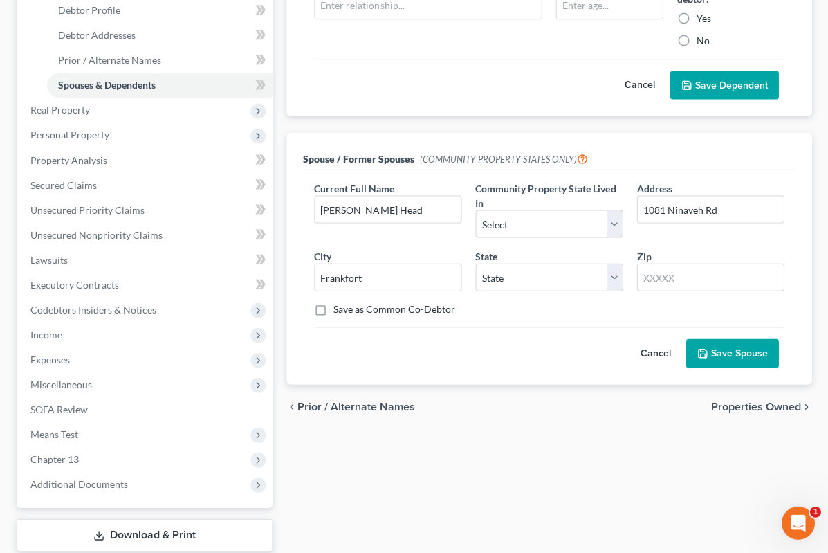
click at [333, 315] on label "Save as Common Co-Debtor" at bounding box center [394, 309] width 122 height 14
click at [339, 311] on input "Save as Common Co-Debtor" at bounding box center [343, 306] width 9 height 9
checkbox input "true"
click at [611, 279] on select "State [US_STATE] AK AR AZ CA CO CT DE DC [GEOGRAPHIC_DATA] [GEOGRAPHIC_DATA] GU…" at bounding box center [548, 277] width 147 height 28
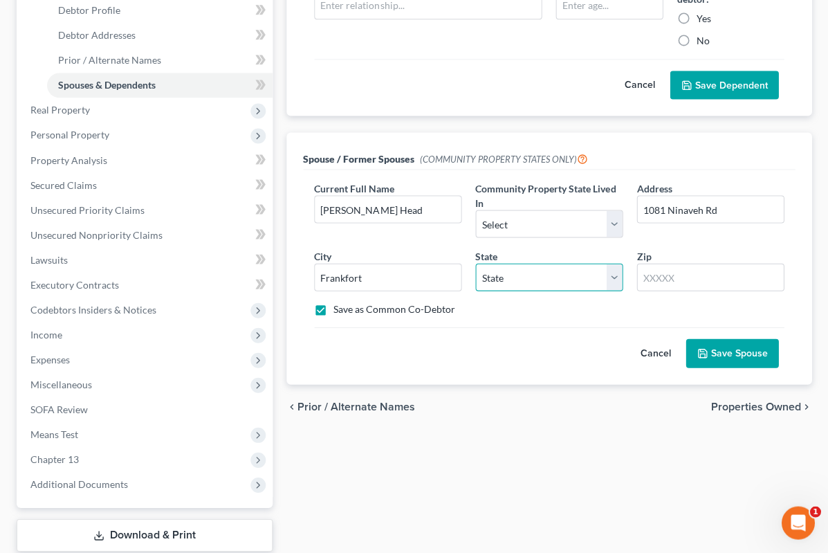
select select "18"
click at [701, 276] on input "text" at bounding box center [709, 277] width 147 height 28
type input "40601"
click at [731, 364] on button "Save Spouse" at bounding box center [732, 352] width 93 height 29
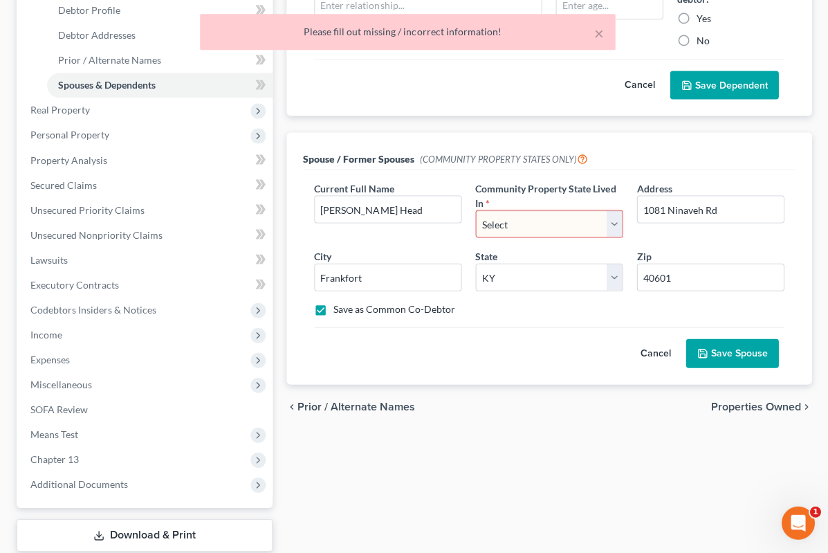
click at [612, 228] on select "Select AZ CA GU ID LA NV NM PR [GEOGRAPHIC_DATA] [GEOGRAPHIC_DATA] [GEOGRAPHIC_…" at bounding box center [548, 224] width 147 height 28
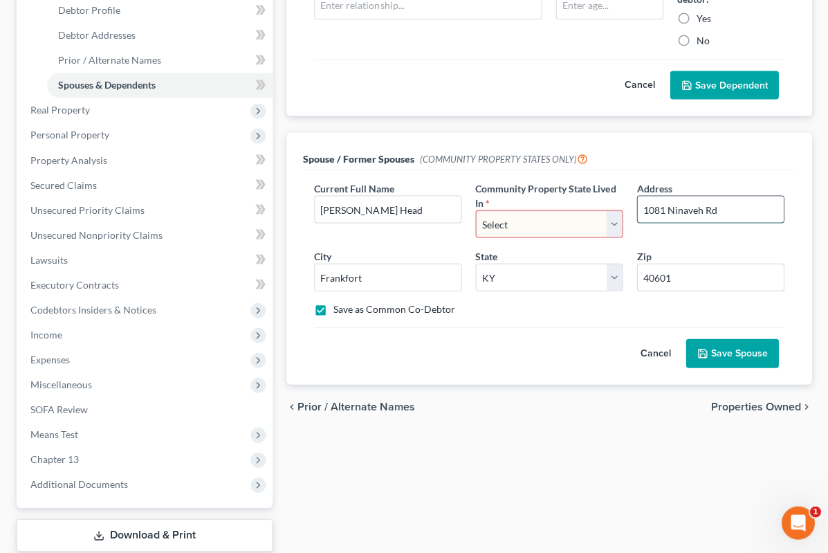
click at [757, 201] on input "1081 Ninaveh Rd" at bounding box center [710, 209] width 146 height 26
click at [746, 217] on input "1081 Ninaveh Rd" at bounding box center [710, 209] width 146 height 26
type input "1"
type input "F"
select select
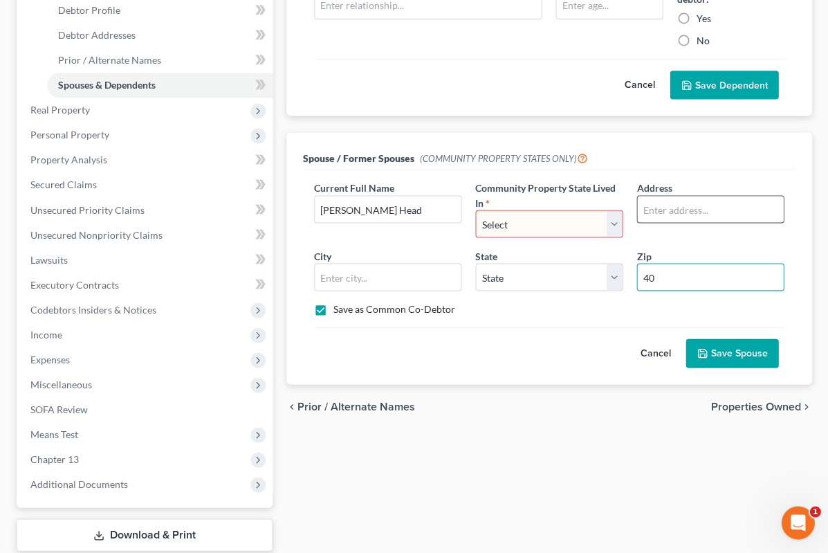
type input "4"
click at [304, 321] on div "Current Full Name * [PERSON_NAME] Head Community Property State Lived In * Sele…" at bounding box center [549, 276] width 492 height 214
click at [333, 315] on label "Save as Common Co-Debtor" at bounding box center [394, 309] width 122 height 14
click at [339, 311] on input "Save as Common Co-Debtor" at bounding box center [343, 306] width 9 height 9
checkbox input "false"
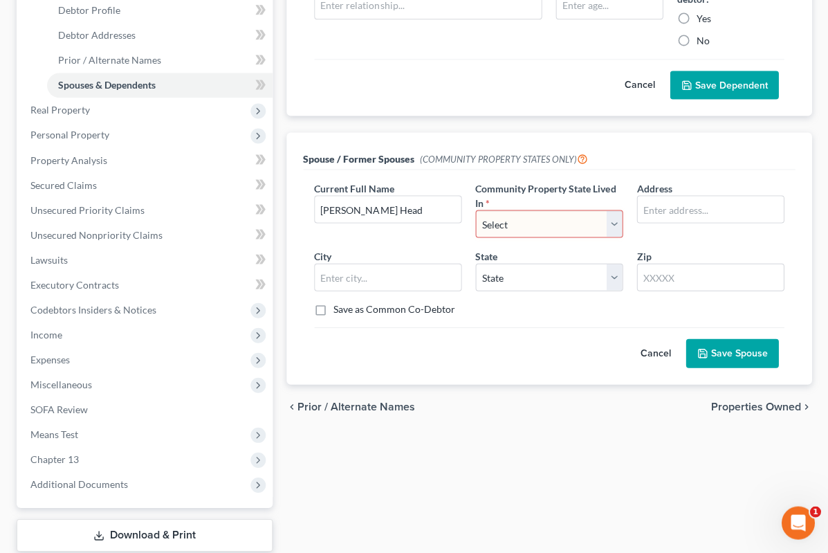
click at [411, 187] on div "Current Full Name * [PERSON_NAME] Head" at bounding box center [387, 209] width 161 height 57
click at [423, 203] on input "[PERSON_NAME] Head" at bounding box center [388, 209] width 146 height 26
type input "S"
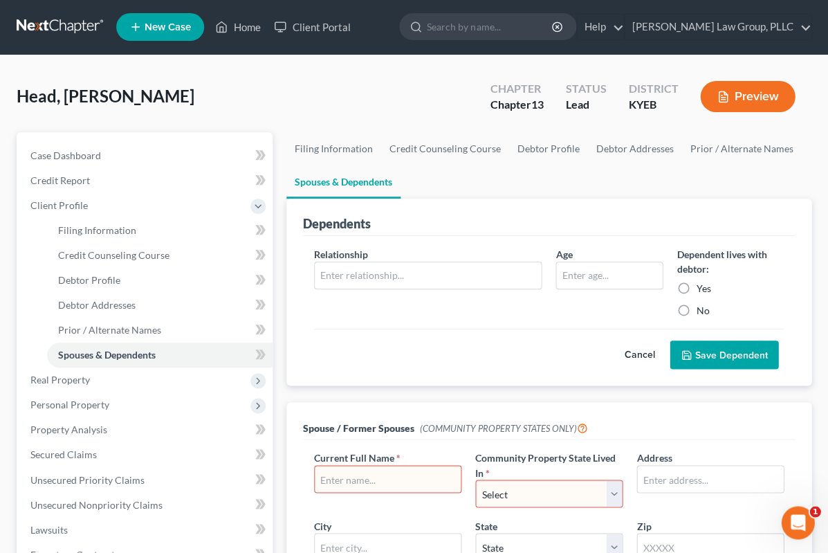
scroll to position [0, 0]
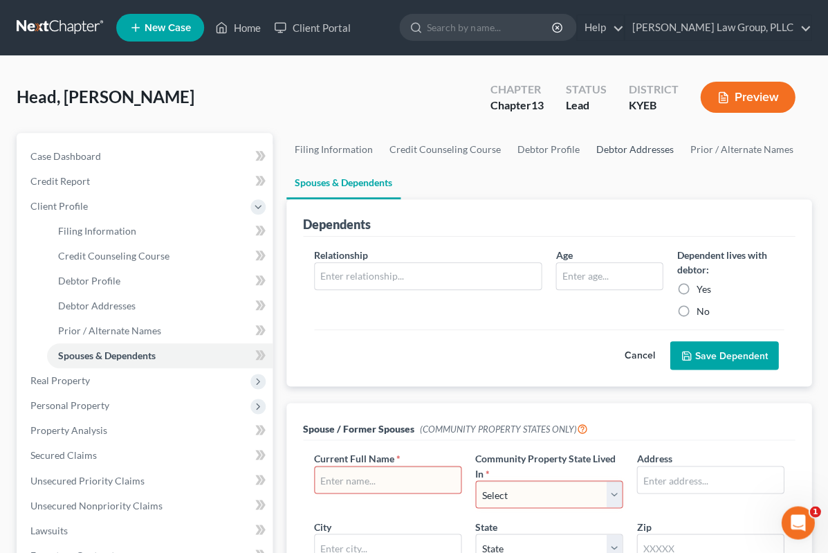
click at [632, 157] on link "Debtor Addresses" at bounding box center [635, 149] width 94 height 33
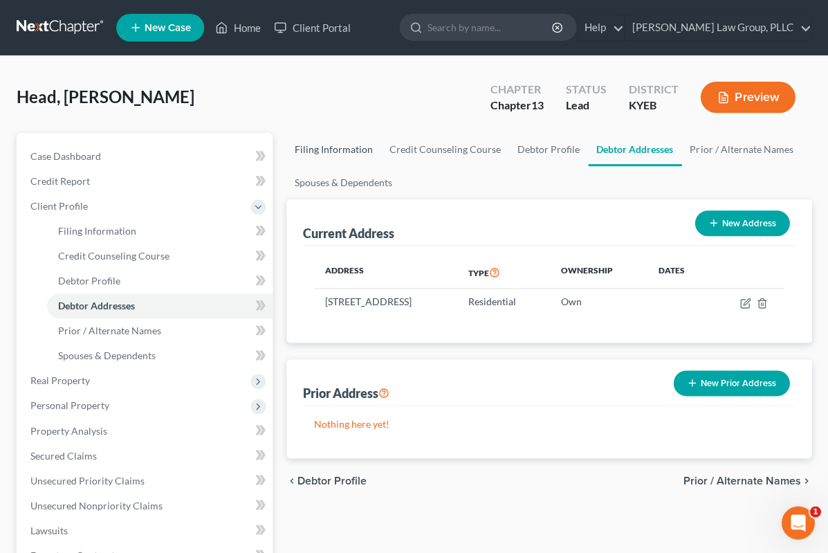
click at [344, 149] on link "Filing Information" at bounding box center [333, 149] width 95 height 33
select select "1"
select select "0"
select select "3"
select select "32"
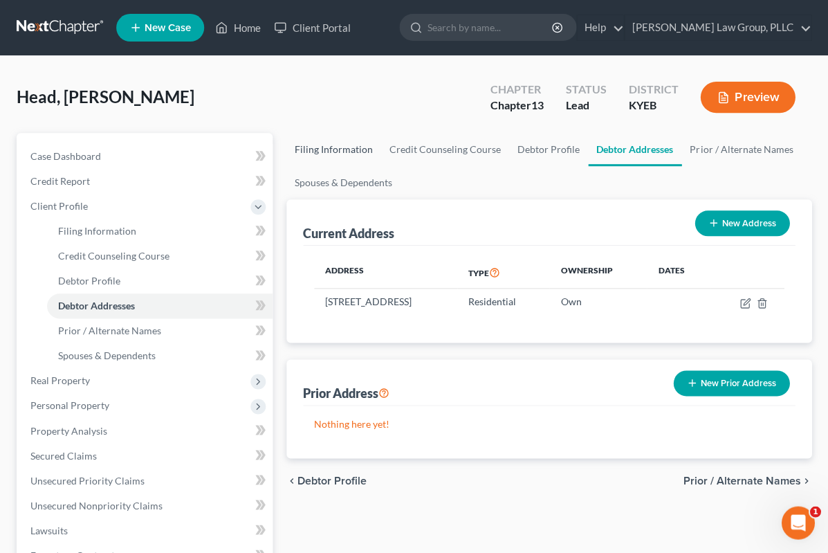
select select "0"
select select "18"
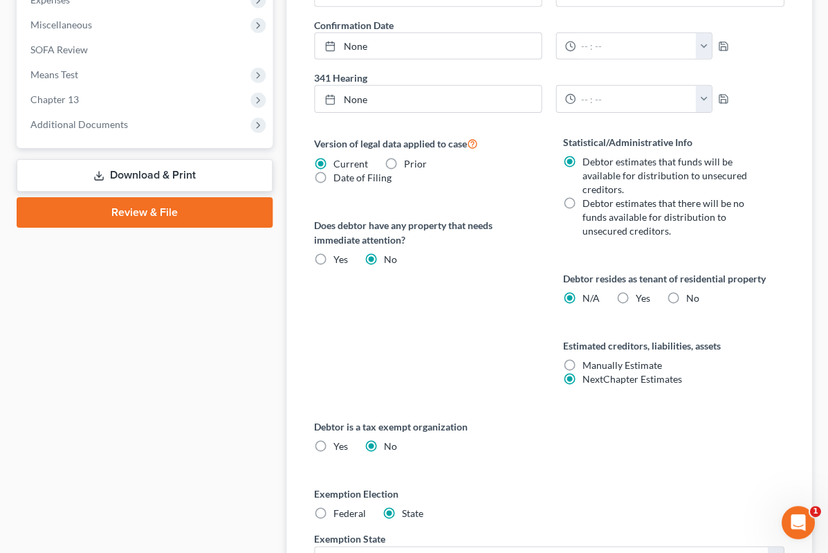
scroll to position [630, 0]
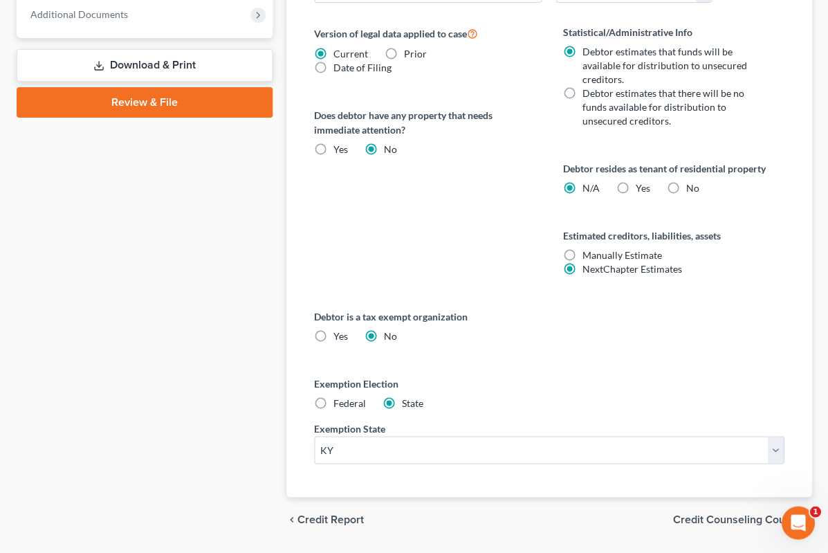
click at [333, 410] on label "Federal" at bounding box center [349, 403] width 33 height 14
click at [339, 405] on input "Federal" at bounding box center [343, 400] width 9 height 9
radio input "true"
radio input "false"
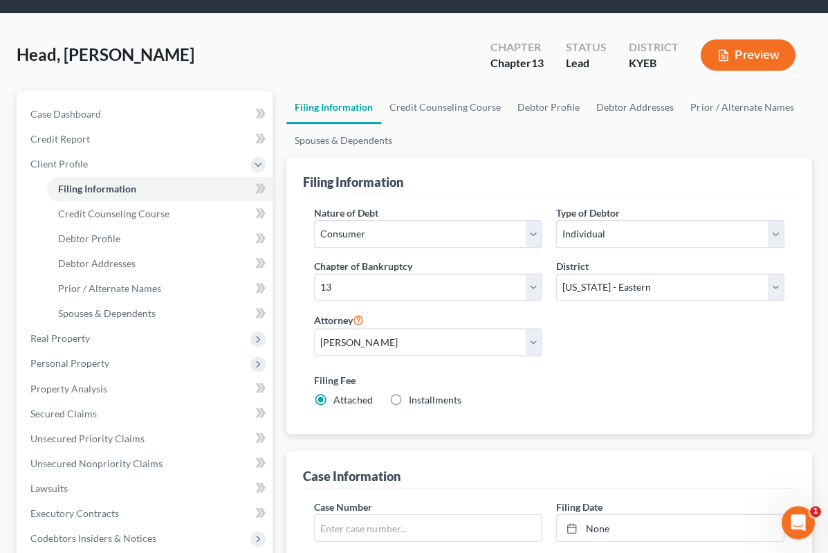
scroll to position [0, 0]
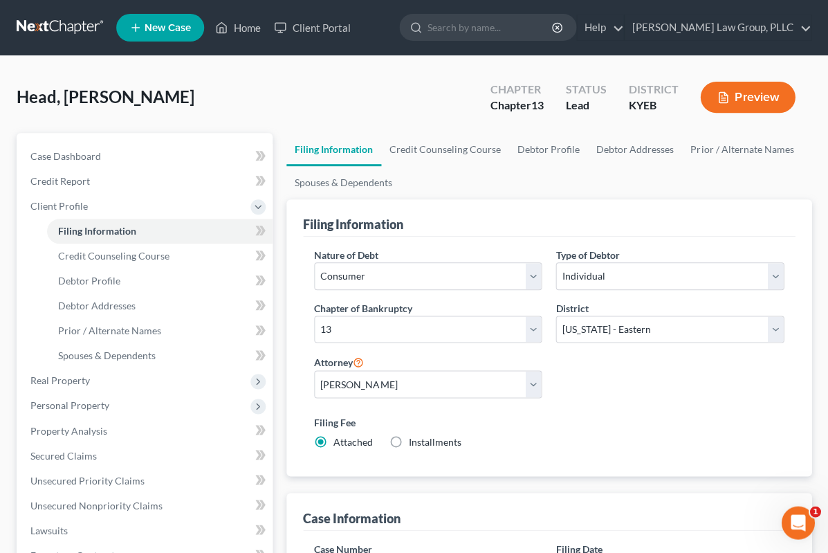
click at [470, 172] on ul "Filing Information Credit Counseling Course Debtor Profile Debtor Addresses Pri…" at bounding box center [548, 166] width 525 height 66
click at [472, 165] on link "Credit Counseling Course" at bounding box center [445, 149] width 128 height 33
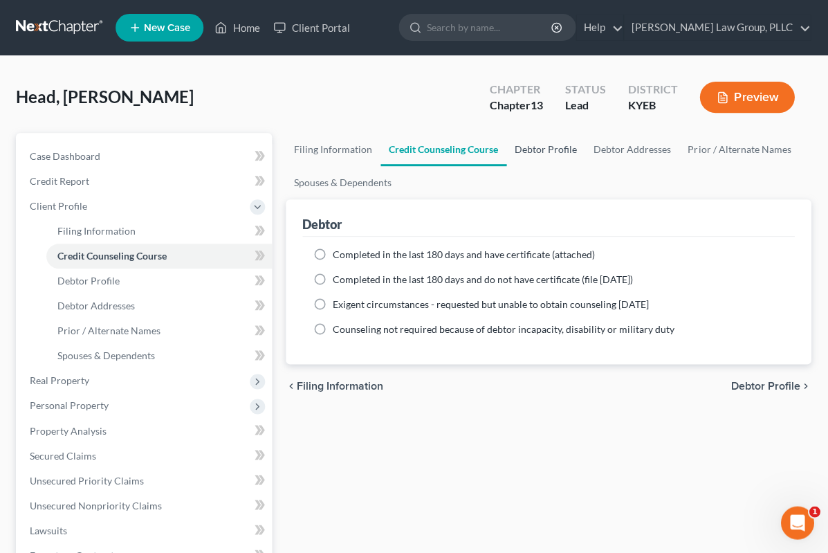
click at [568, 138] on link "Debtor Profile" at bounding box center [546, 149] width 79 height 33
select select "0"
select select "1"
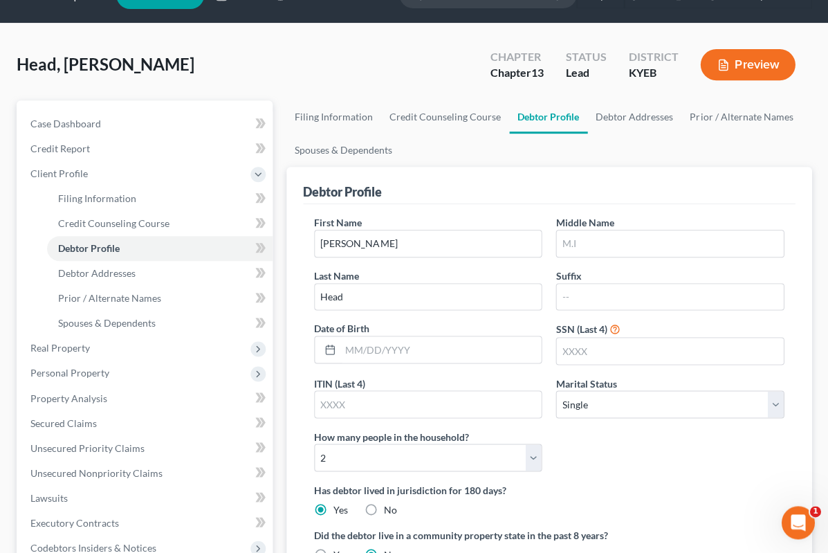
scroll to position [33, 0]
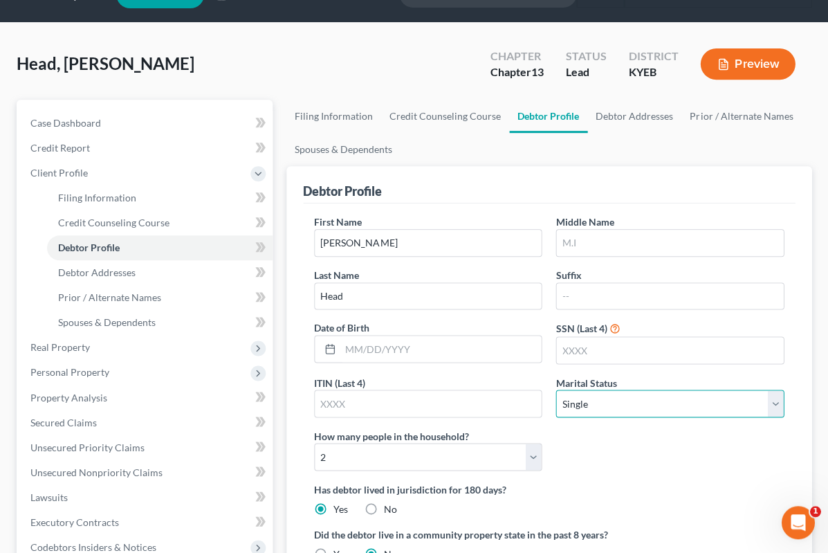
click at [782, 400] on select "Select Single Married Separated Divorced Widowed" at bounding box center [669, 403] width 228 height 28
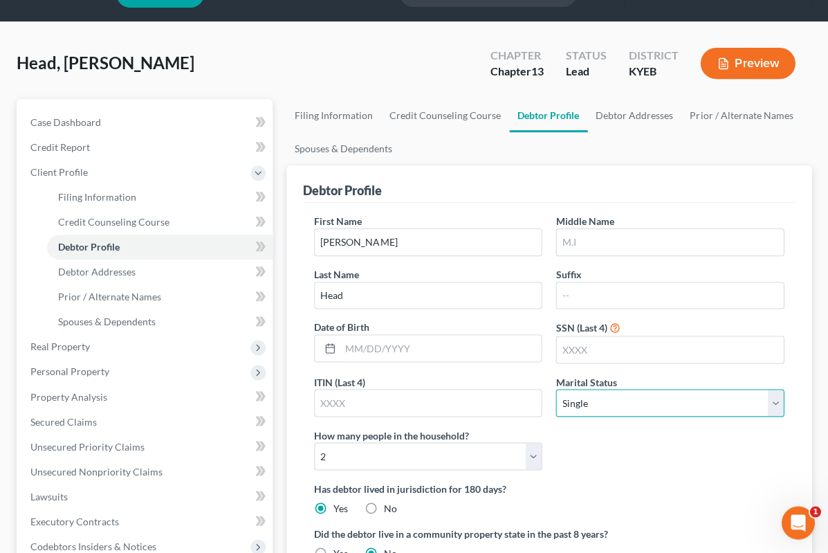
select select "1"
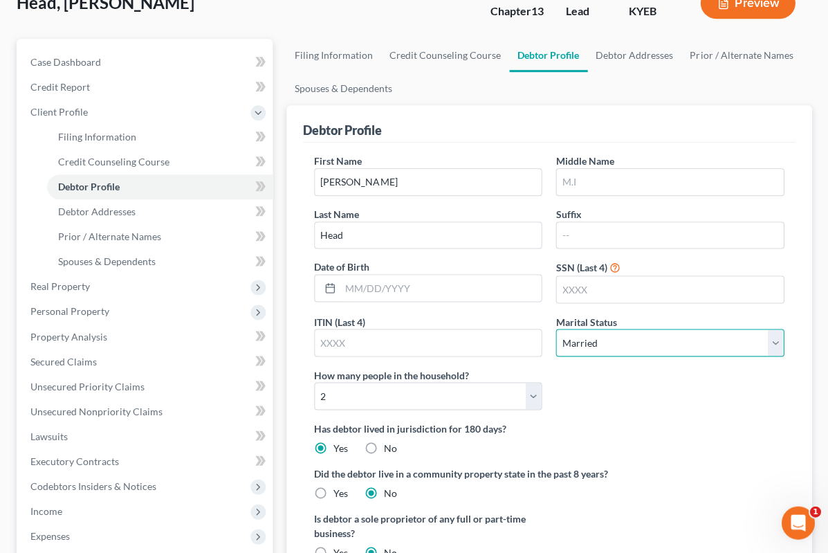
scroll to position [0, 0]
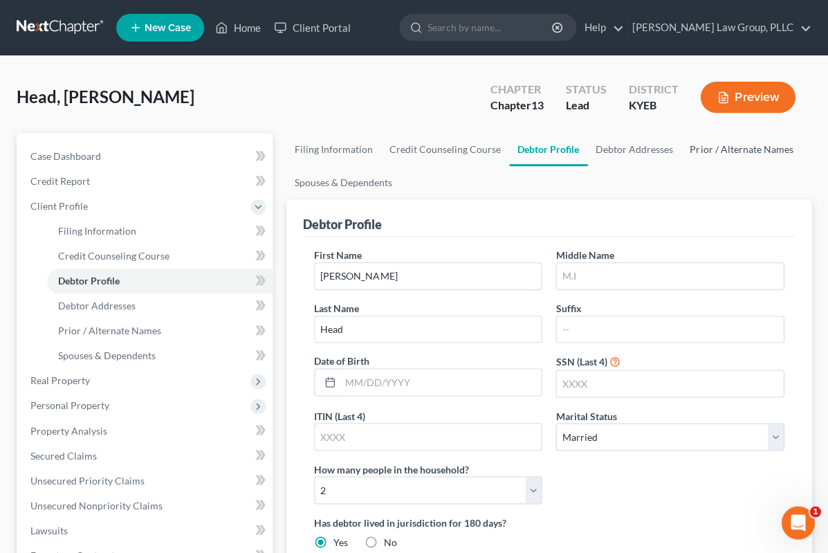
click at [739, 151] on link "Prior / Alternate Names" at bounding box center [741, 149] width 120 height 33
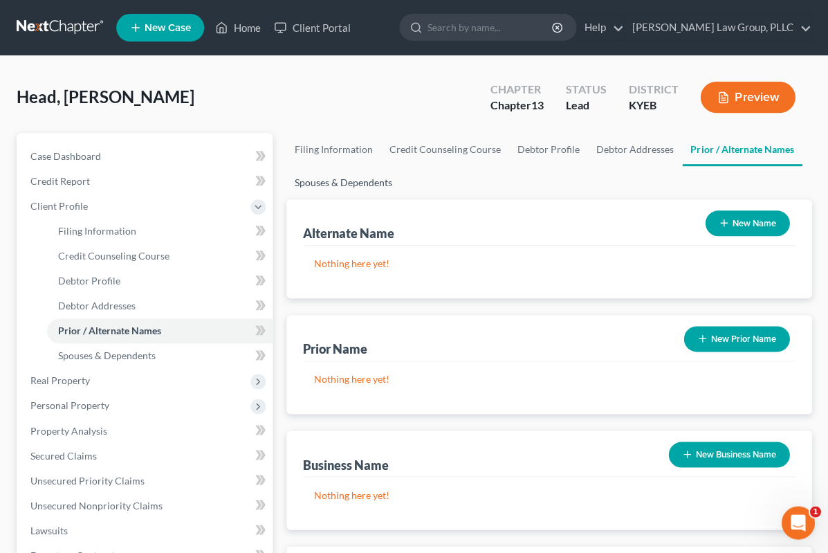
click at [359, 189] on link "Spouses & Dependents" at bounding box center [343, 182] width 114 height 33
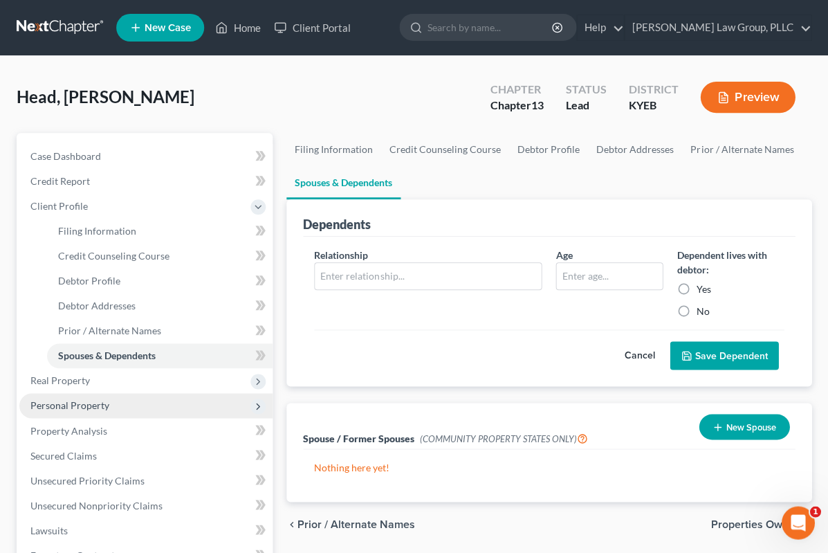
click at [118, 393] on span "Personal Property" at bounding box center [145, 405] width 253 height 25
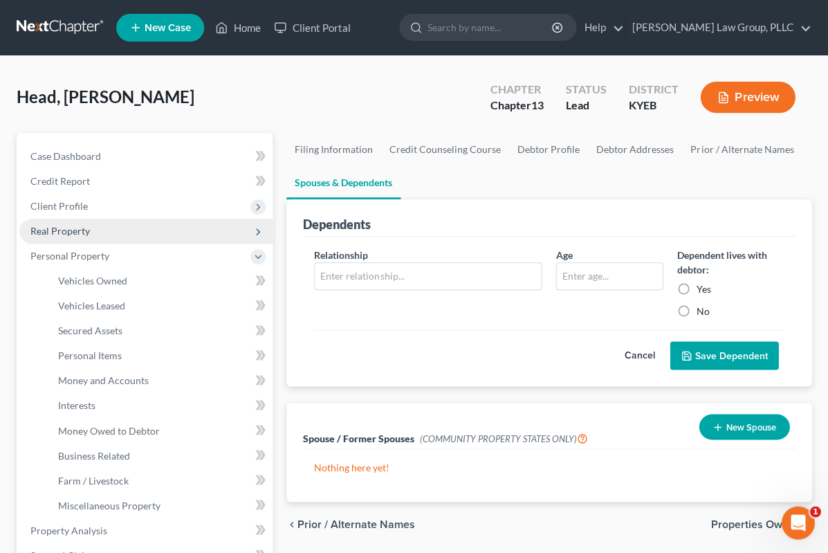
click at [167, 239] on span "Real Property" at bounding box center [145, 231] width 253 height 25
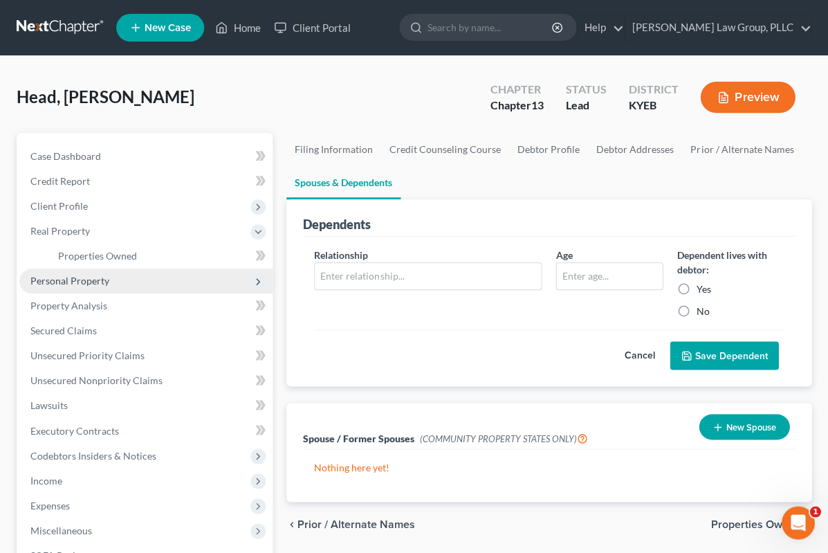
click at [167, 269] on span "Personal Property" at bounding box center [145, 280] width 253 height 25
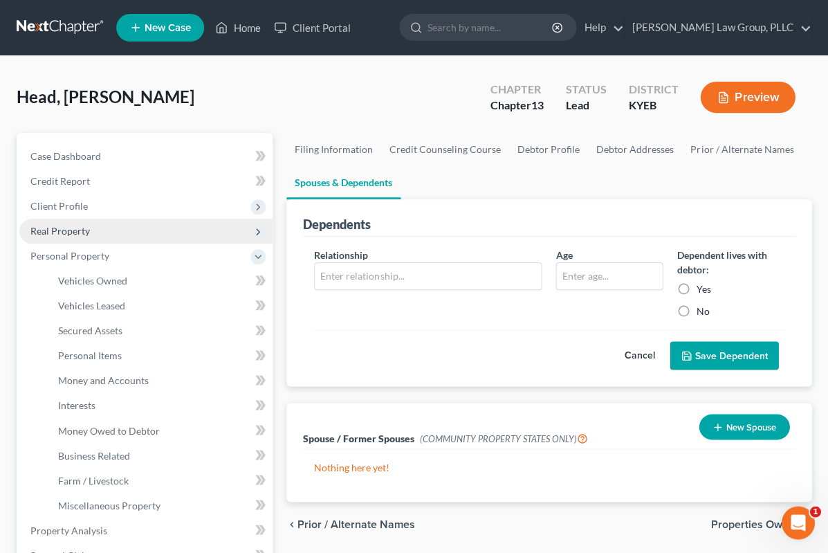
click at [174, 238] on span "Real Property" at bounding box center [145, 231] width 253 height 25
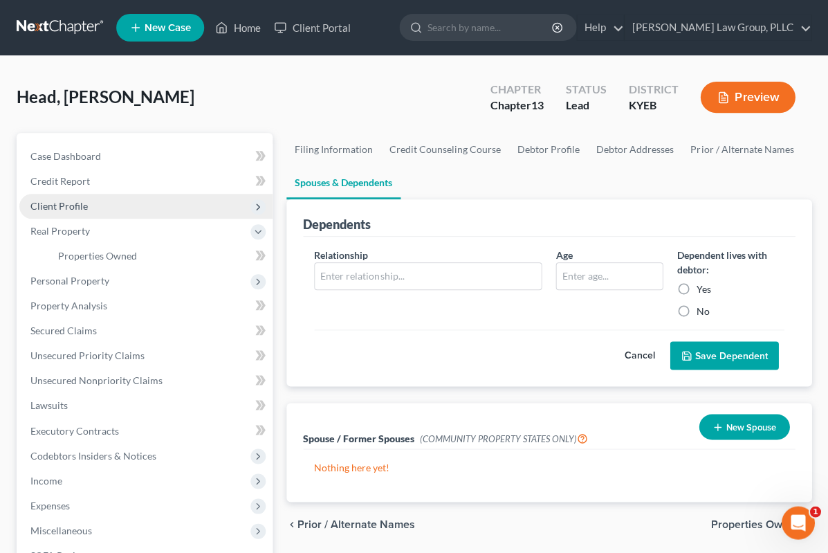
click at [149, 213] on span "Client Profile" at bounding box center [145, 206] width 253 height 25
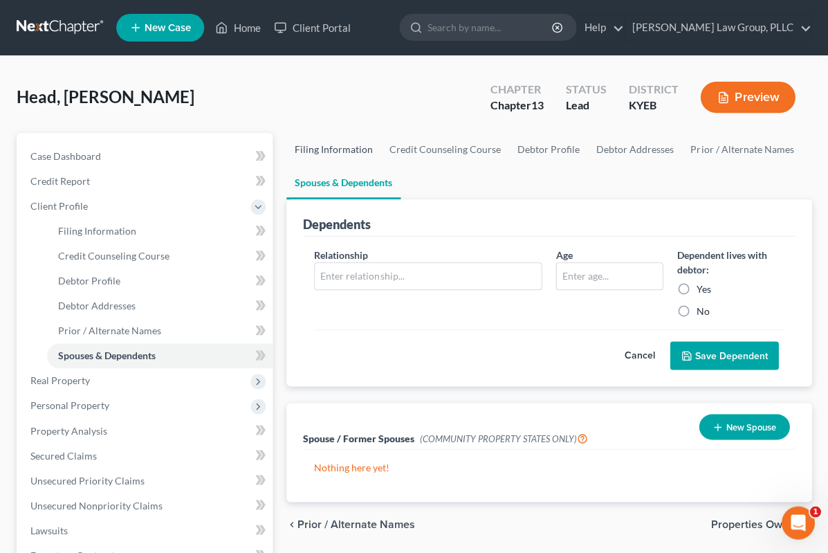
click at [344, 156] on link "Filing Information" at bounding box center [333, 149] width 95 height 33
select select "1"
select select "0"
select select "3"
select select "32"
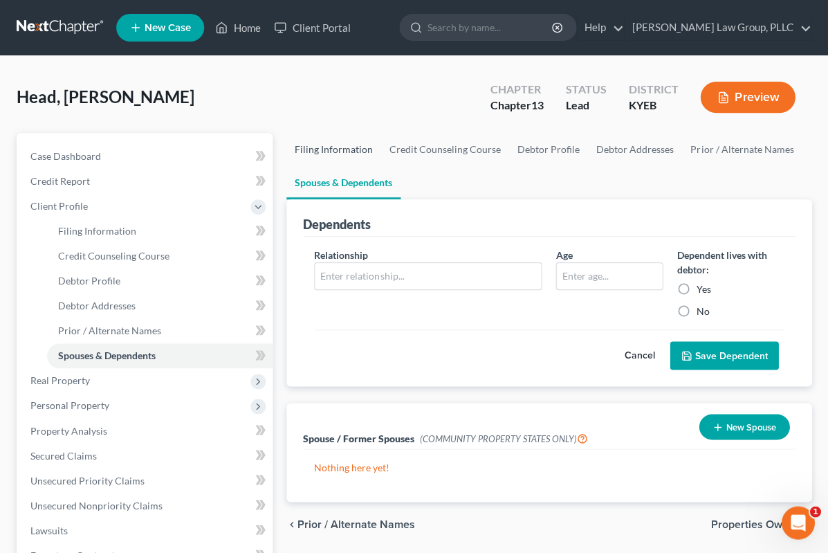
select select "0"
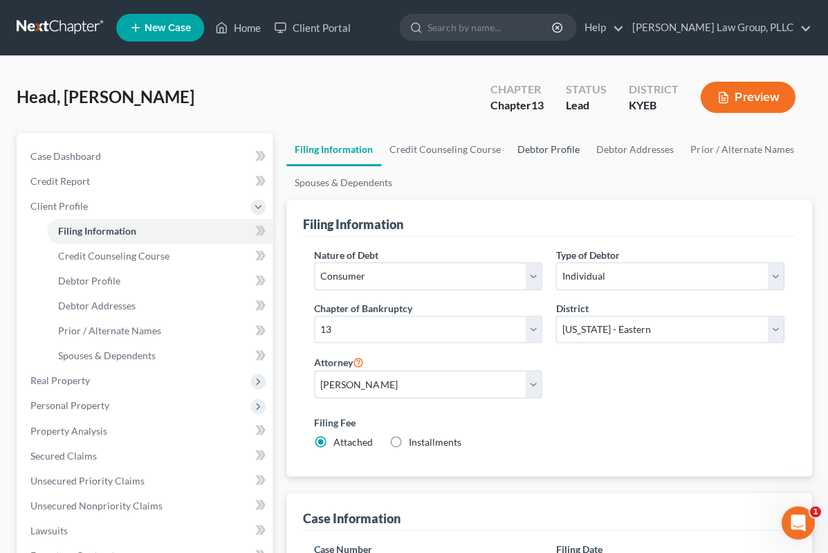
click at [555, 142] on link "Debtor Profile" at bounding box center [548, 149] width 79 height 33
select select "1"
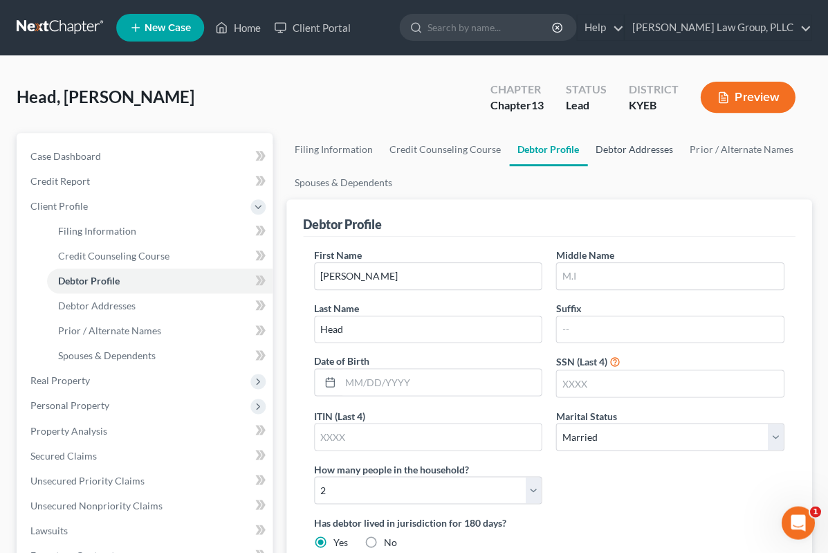
click at [635, 142] on link "Debtor Addresses" at bounding box center [634, 149] width 94 height 33
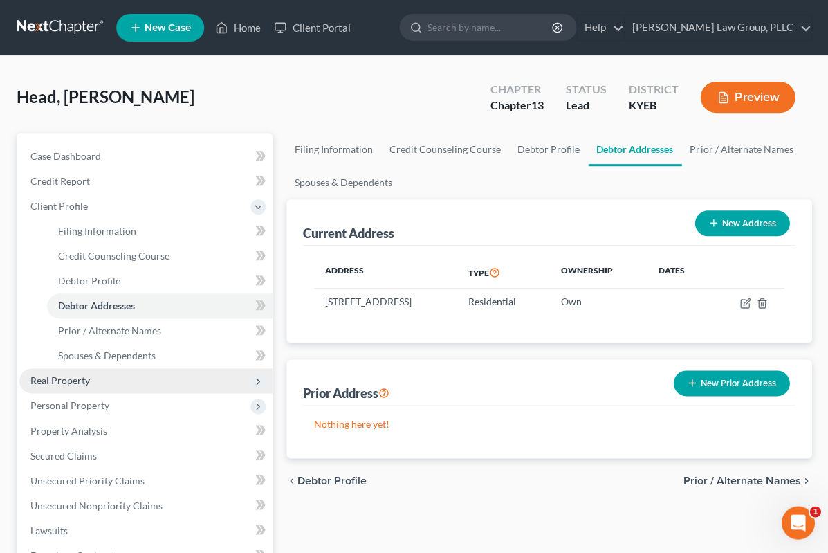
click at [125, 382] on span "Real Property" at bounding box center [145, 380] width 253 height 25
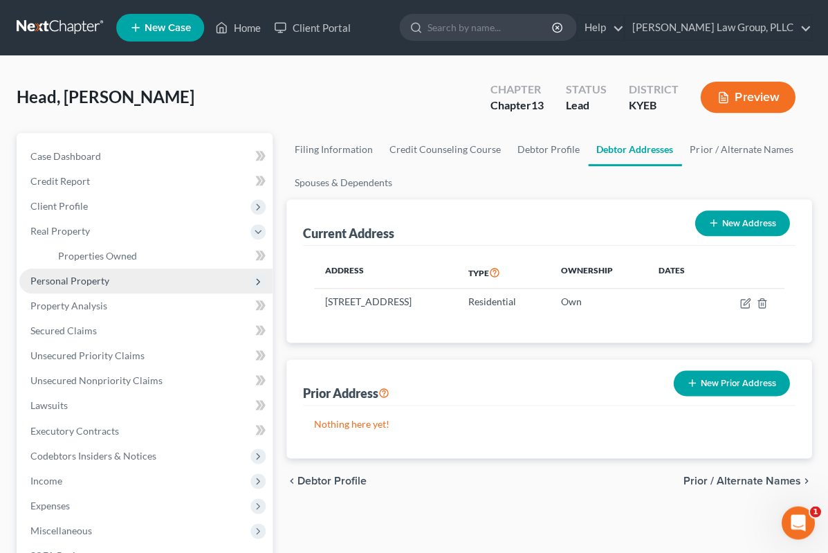
click at [186, 269] on span "Personal Property" at bounding box center [145, 280] width 253 height 25
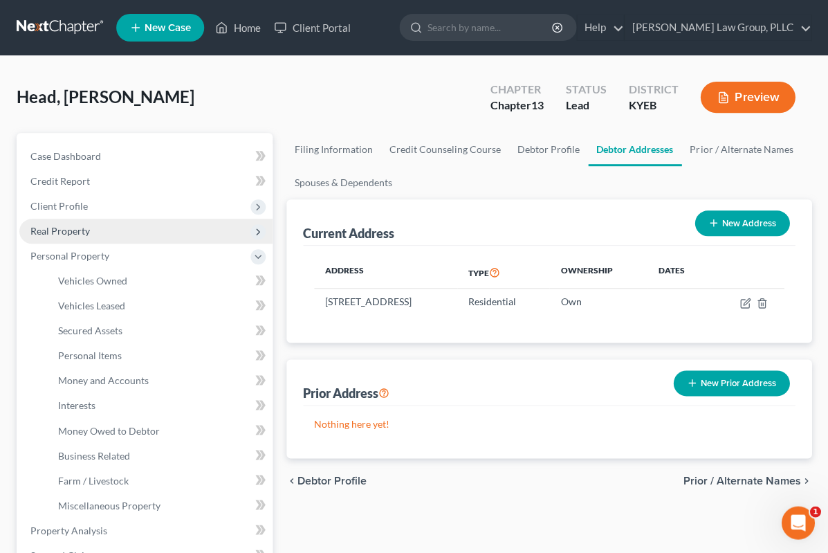
click at [166, 238] on span "Real Property" at bounding box center [145, 231] width 253 height 25
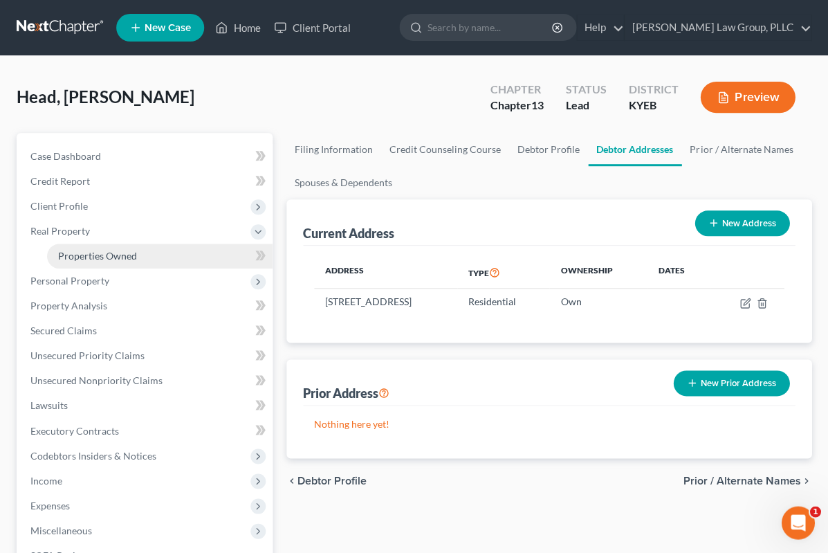
click at [167, 259] on link "Properties Owned" at bounding box center [160, 255] width 226 height 25
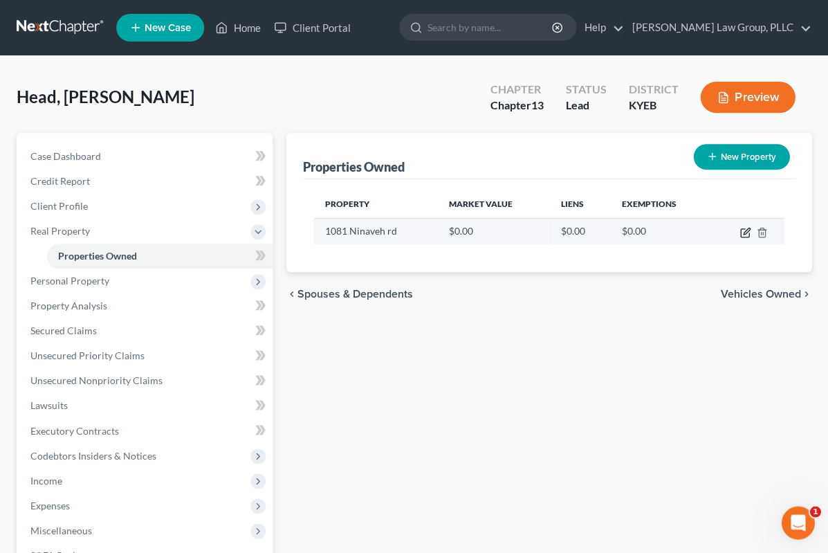
click at [745, 234] on icon "button" at bounding box center [744, 232] width 11 height 11
select select "18"
select select "36"
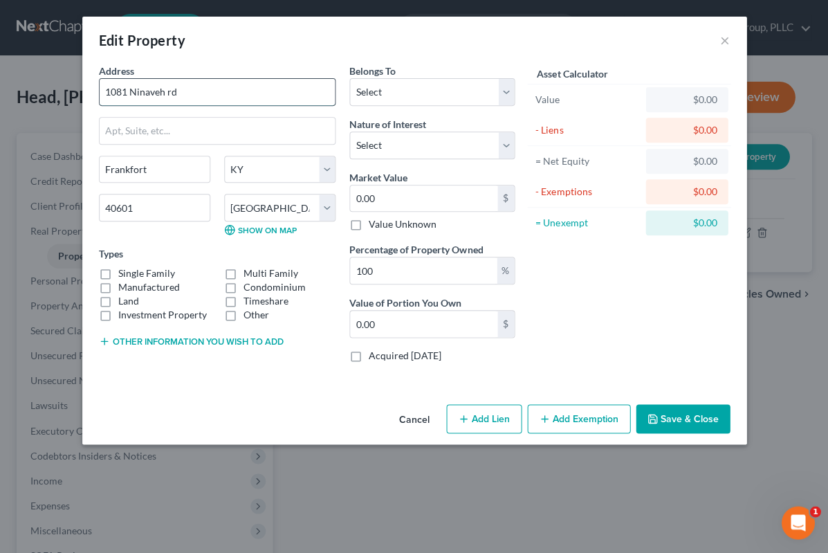
click at [286, 97] on input "1081 Ninaveh rd" at bounding box center [217, 92] width 235 height 26
type input "1081 Ninaveh Rd"
click at [118, 274] on label "Single Family" at bounding box center [146, 273] width 57 height 14
click at [124, 274] on input "Single Family" at bounding box center [128, 270] width 9 height 9
checkbox input "true"
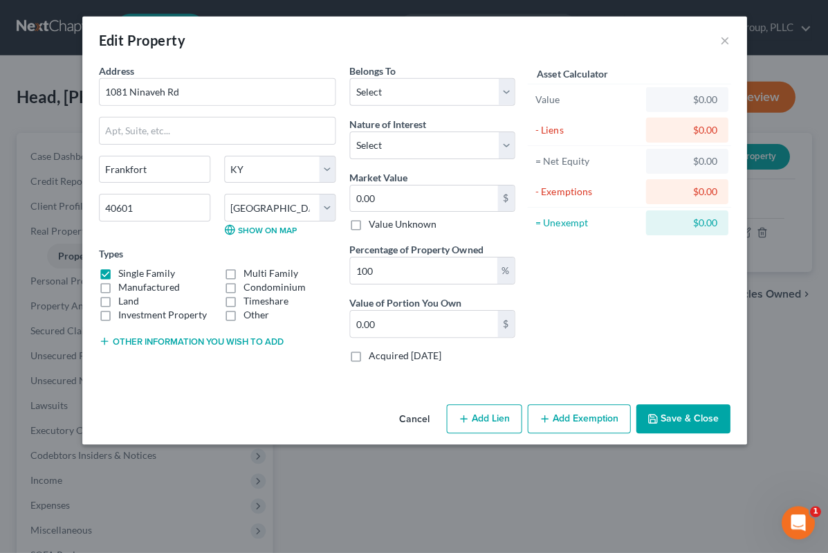
click at [686, 411] on button "Save & Close" at bounding box center [683, 418] width 94 height 29
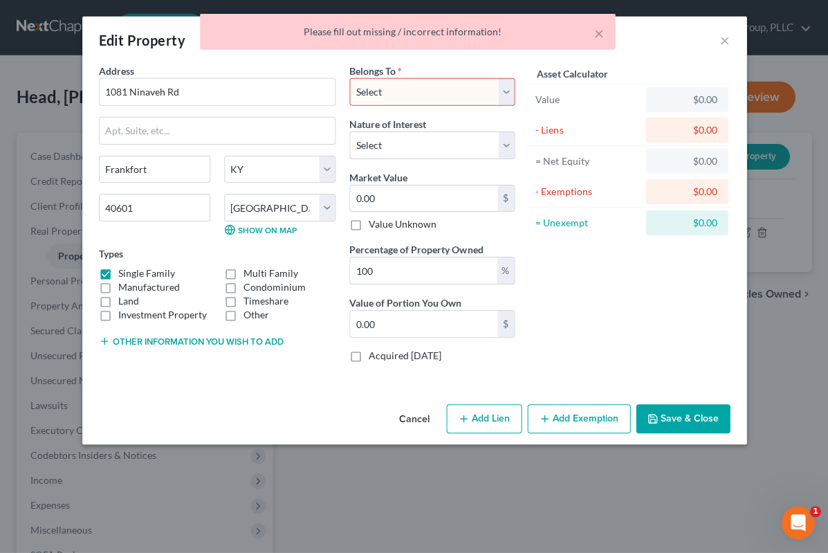
click at [497, 101] on select "Select Debtor 1 Only Debtor 2 Only Debtor 1 And Debtor 2 Only At Least One Of T…" at bounding box center [431, 92] width 165 height 28
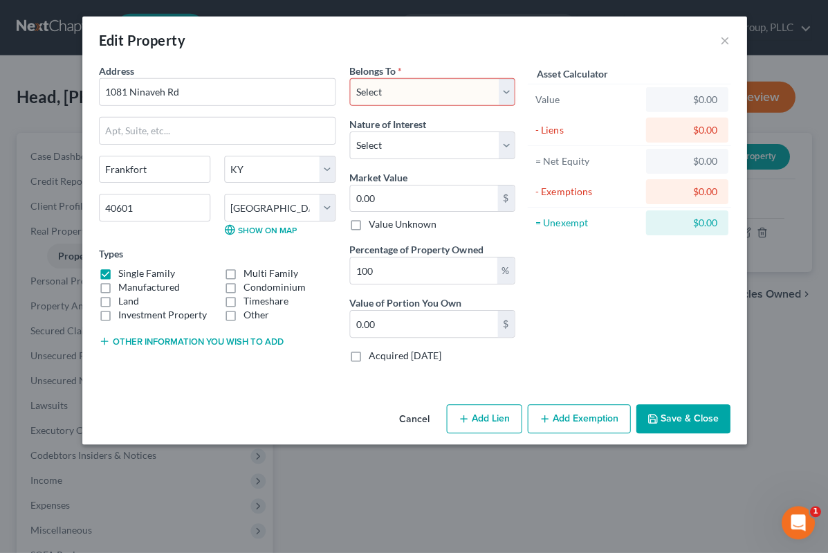
select select "3"
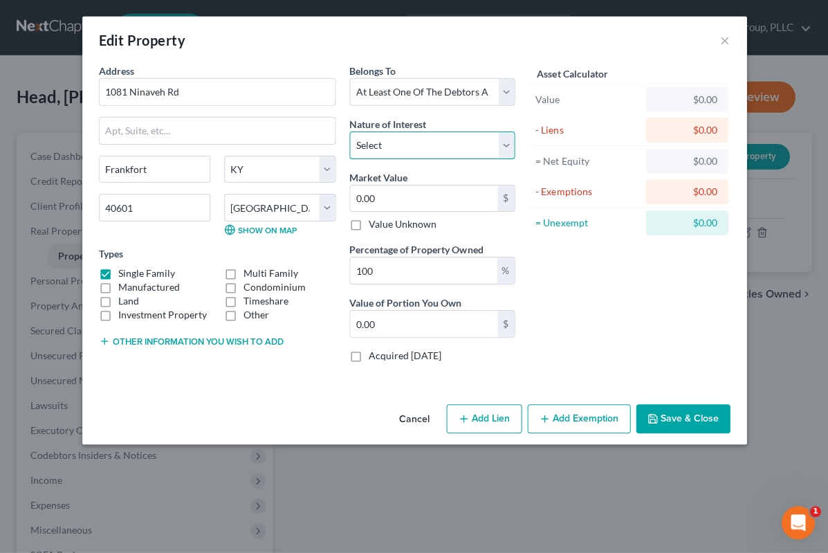
click at [501, 152] on select "Select Fee Simple Joint Tenant Life Estate Equitable Interest Future Interest T…" at bounding box center [431, 145] width 165 height 28
select select "0"
click at [456, 197] on input "0.00" at bounding box center [423, 198] width 147 height 26
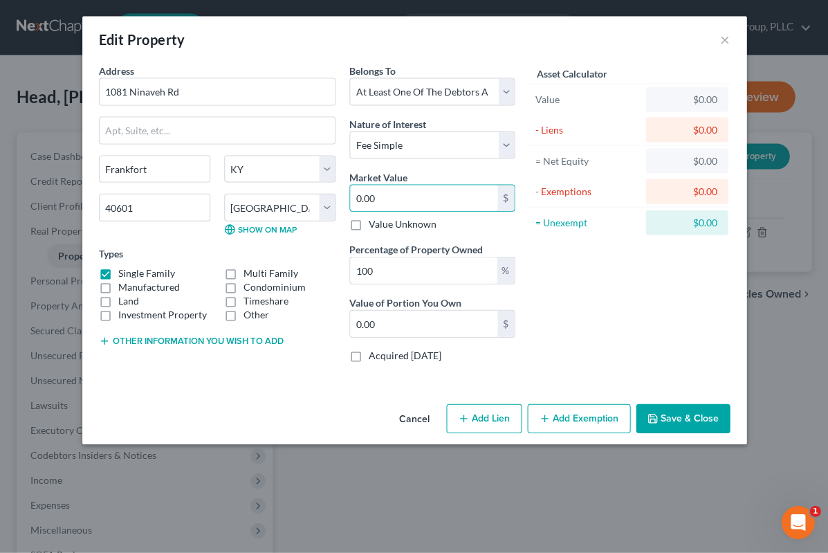
click at [646, 297] on div "Asset Calculator Value $0.00 - Liens $0.00 = Net Equity $0.00 - Exemptions $0.0…" at bounding box center [629, 219] width 215 height 310
click at [688, 418] on button "Save & Close" at bounding box center [683, 418] width 94 height 29
